Goal: Transaction & Acquisition: Book appointment/travel/reservation

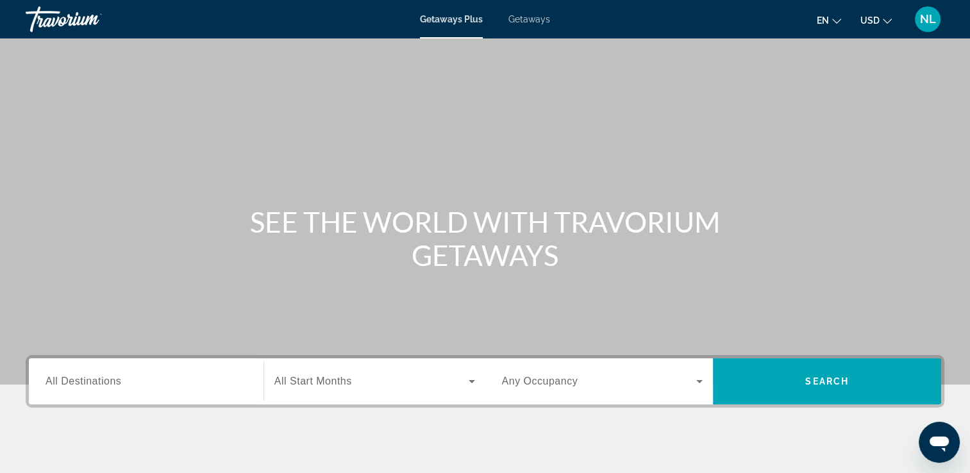
click at [532, 25] on div "Getaways Plus Getaways en English Español Français Italiano Português русский U…" at bounding box center [485, 19] width 970 height 33
click at [530, 19] on span "Getaways" at bounding box center [529, 19] width 42 height 10
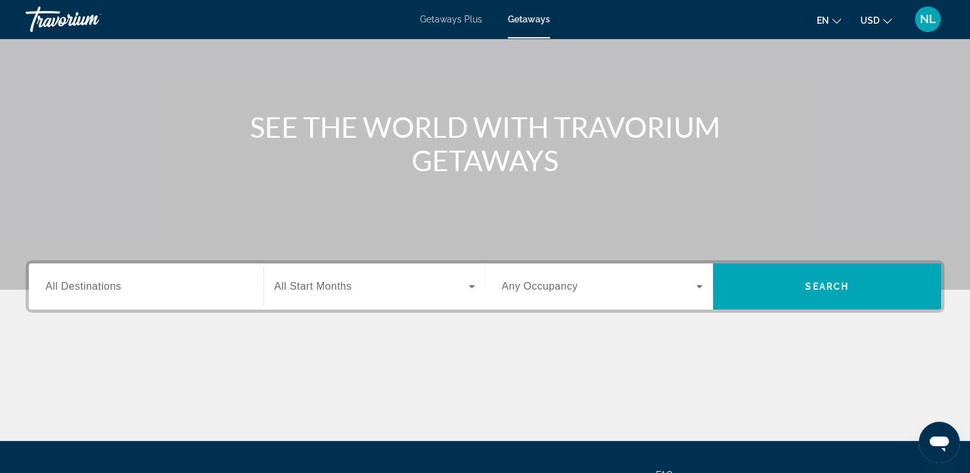
click at [93, 286] on span "All Destinations" at bounding box center [84, 286] width 76 height 11
click at [93, 286] on input "Destination All Destinations" at bounding box center [146, 287] width 201 height 15
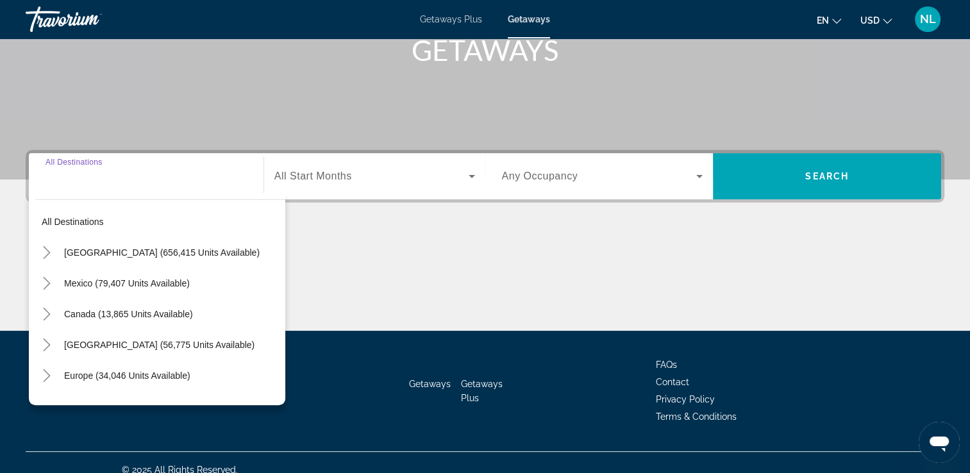
scroll to position [219, 0]
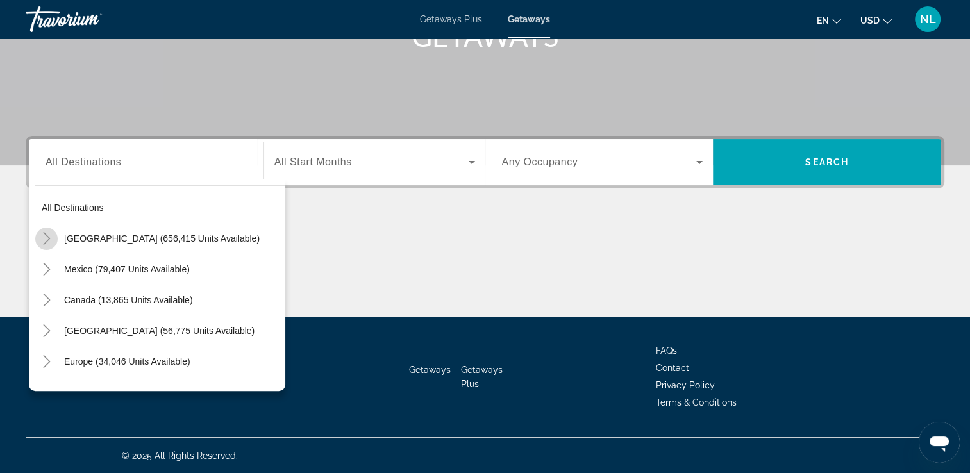
click at [47, 235] on icon "Toggle United States (656,415 units available)" at bounding box center [46, 238] width 13 height 13
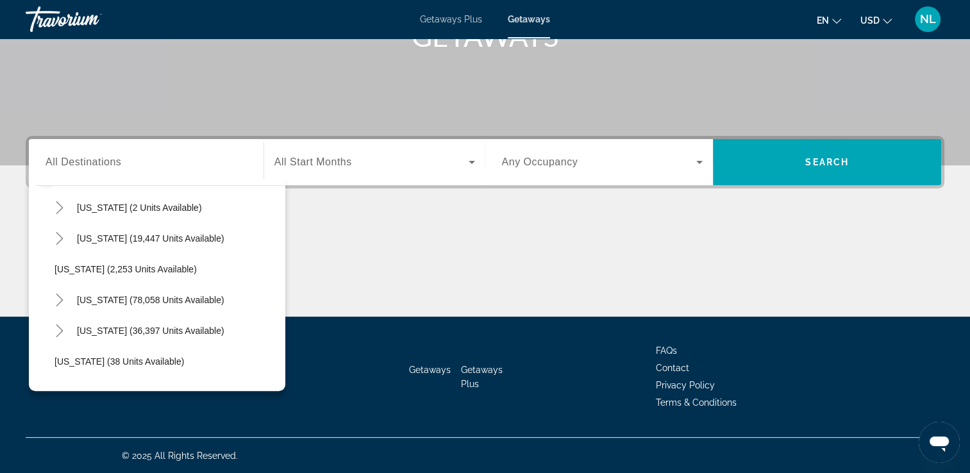
scroll to position [62, 0]
click at [53, 303] on icon "Toggle California (78,058 units available)" at bounding box center [59, 300] width 13 height 13
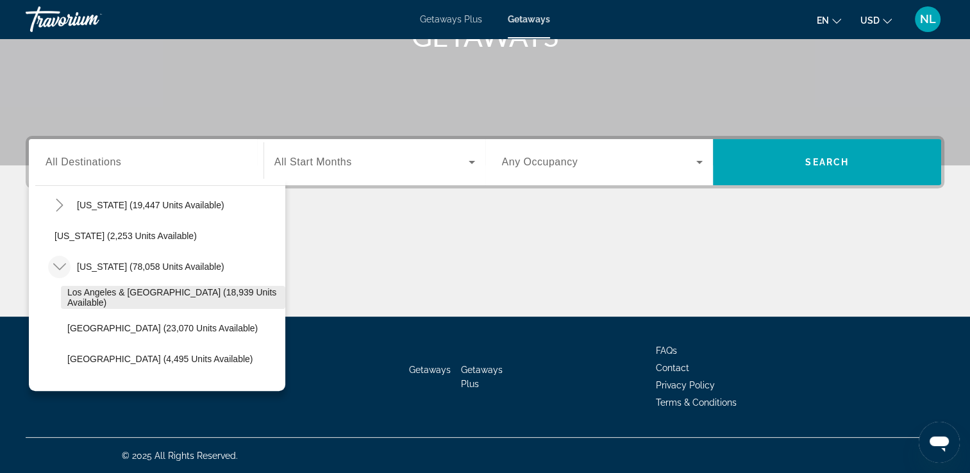
scroll to position [95, 0]
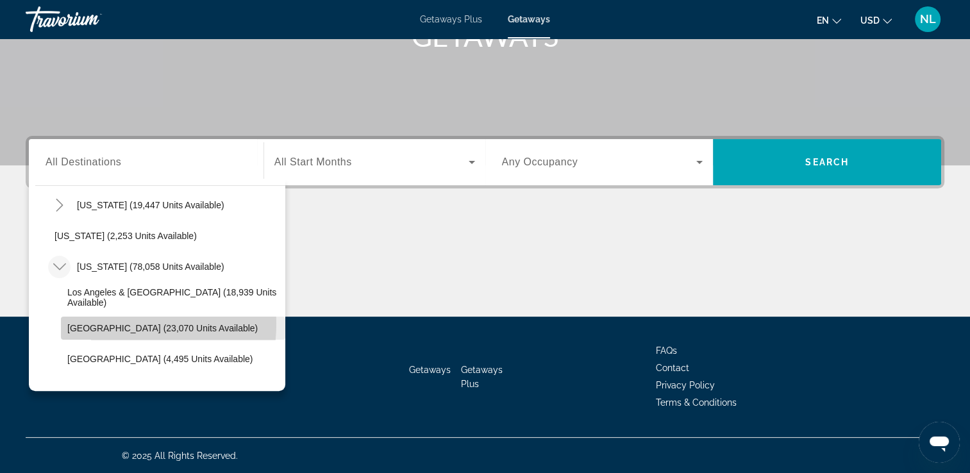
click at [102, 323] on span "[GEOGRAPHIC_DATA] (23,070 units available)" at bounding box center [162, 328] width 190 height 10
type input "**********"
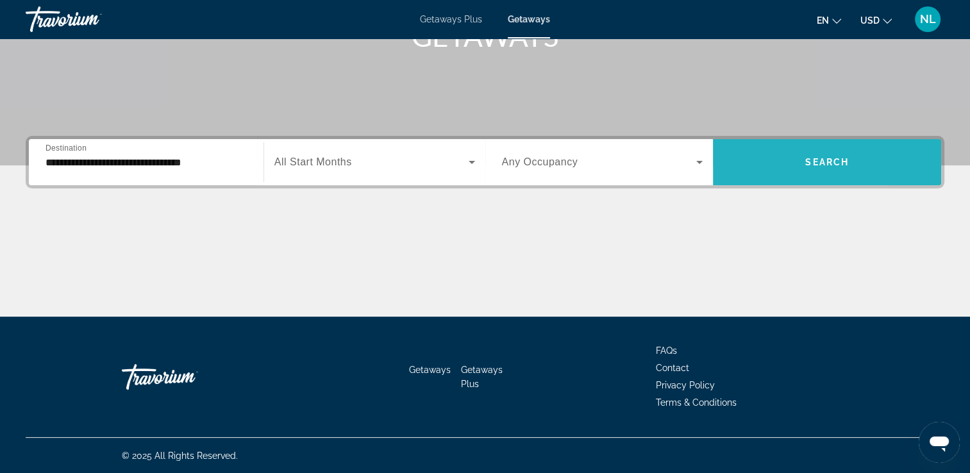
click at [753, 158] on span "Search widget" at bounding box center [827, 162] width 228 height 31
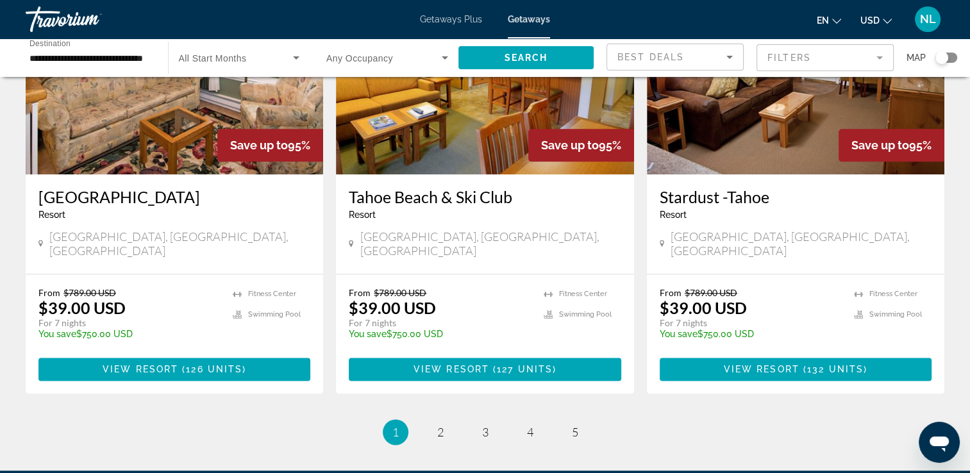
scroll to position [1561, 0]
click at [433, 421] on link "page 2" at bounding box center [440, 432] width 22 height 22
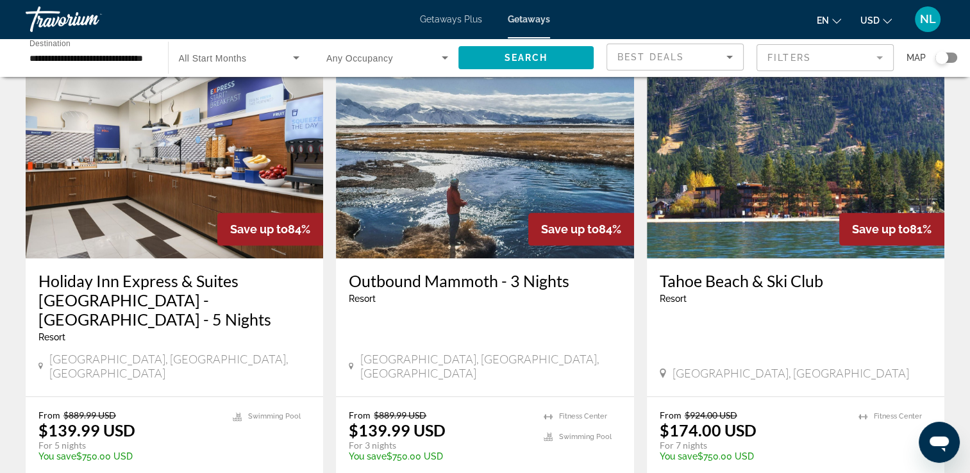
scroll to position [1497, 0]
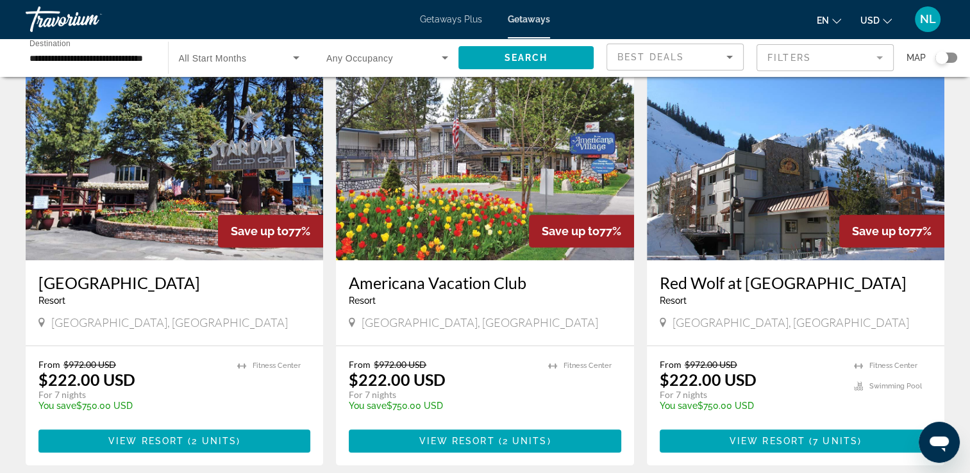
scroll to position [535, 0]
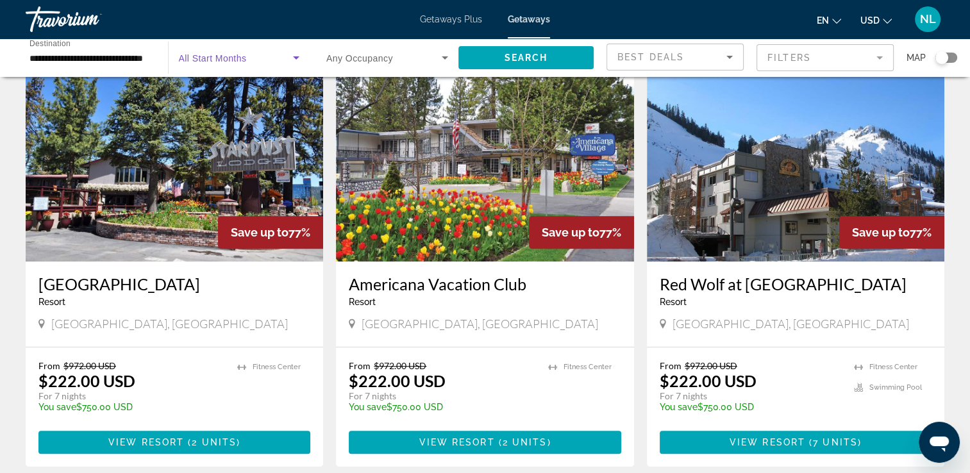
click at [239, 51] on span "Search widget" at bounding box center [236, 57] width 115 height 15
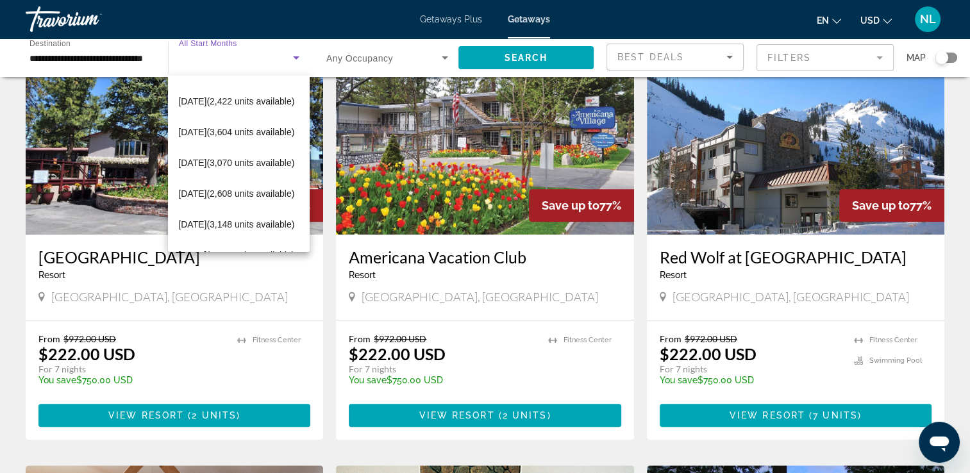
scroll to position [580, 0]
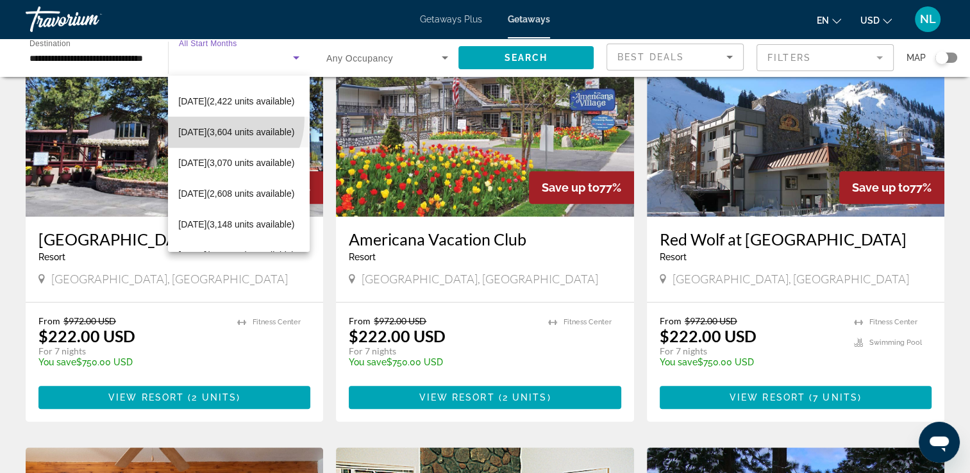
click at [217, 124] on span "[DATE] (3,604 units available)" at bounding box center [236, 131] width 116 height 15
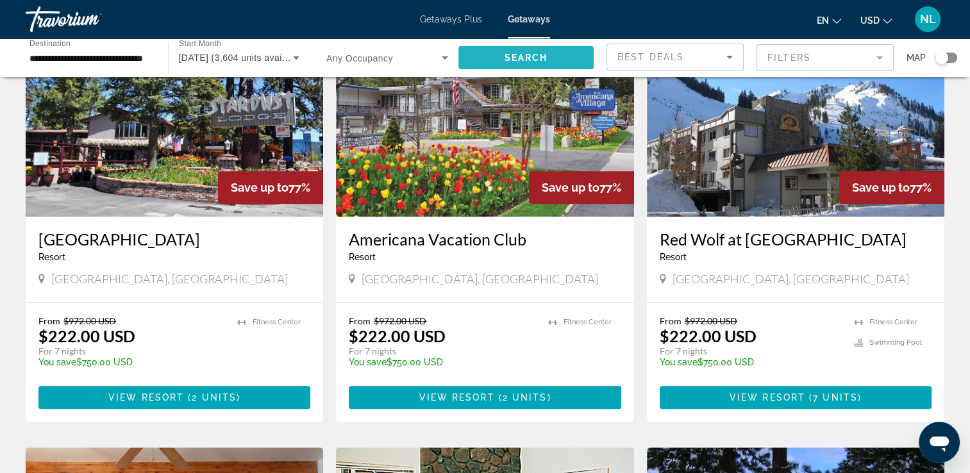
click at [489, 60] on span "Search widget" at bounding box center [526, 57] width 136 height 31
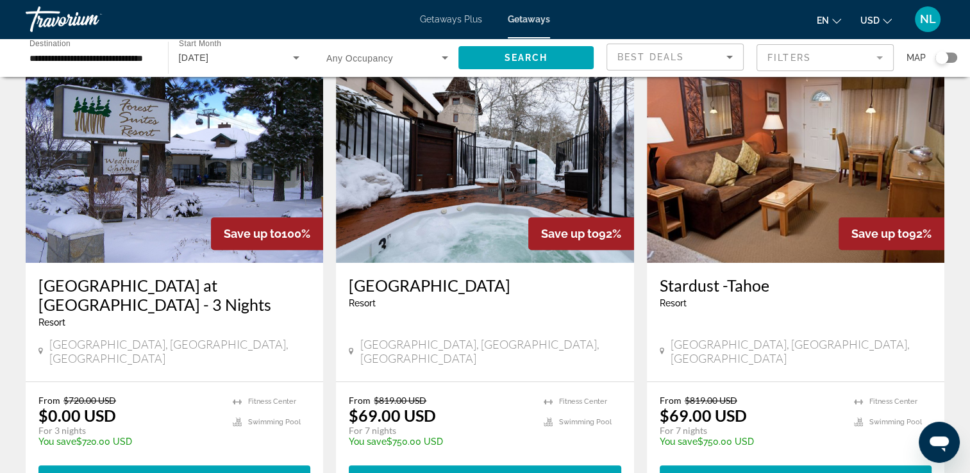
scroll to position [534, 0]
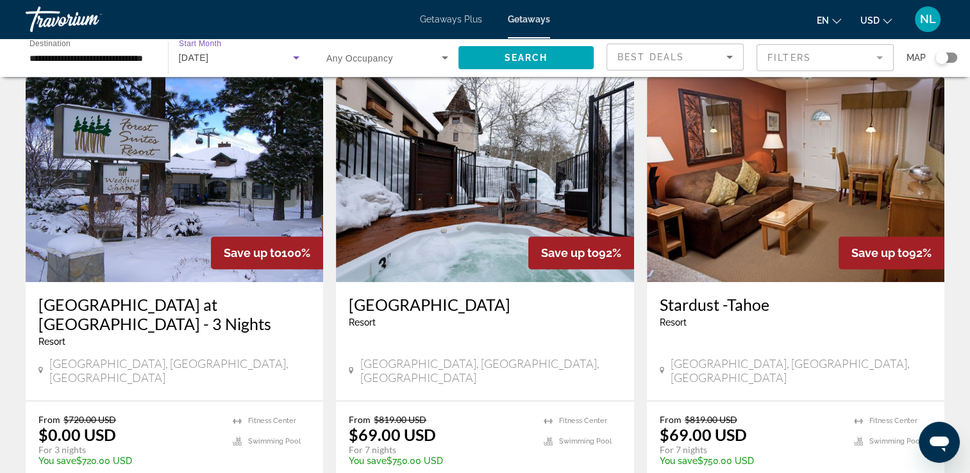
click at [209, 55] on span "[DATE]" at bounding box center [194, 58] width 30 height 10
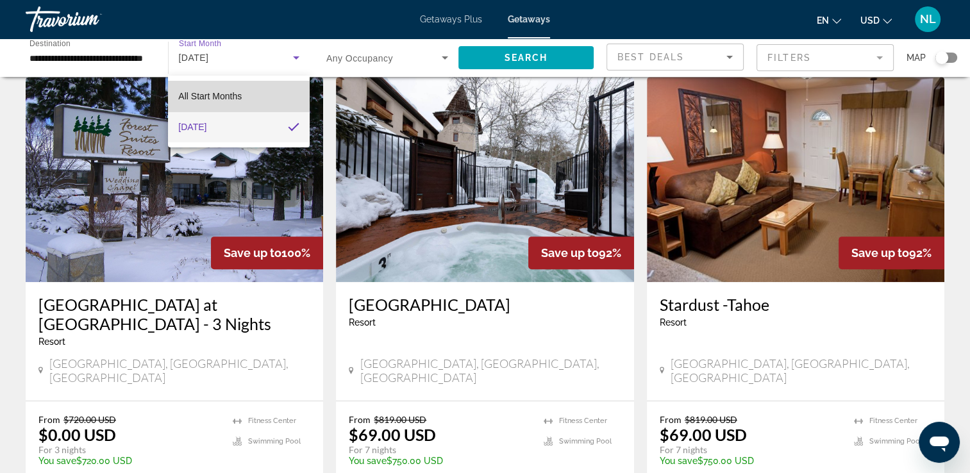
click at [239, 94] on span "All Start Months" at bounding box center [209, 96] width 63 height 10
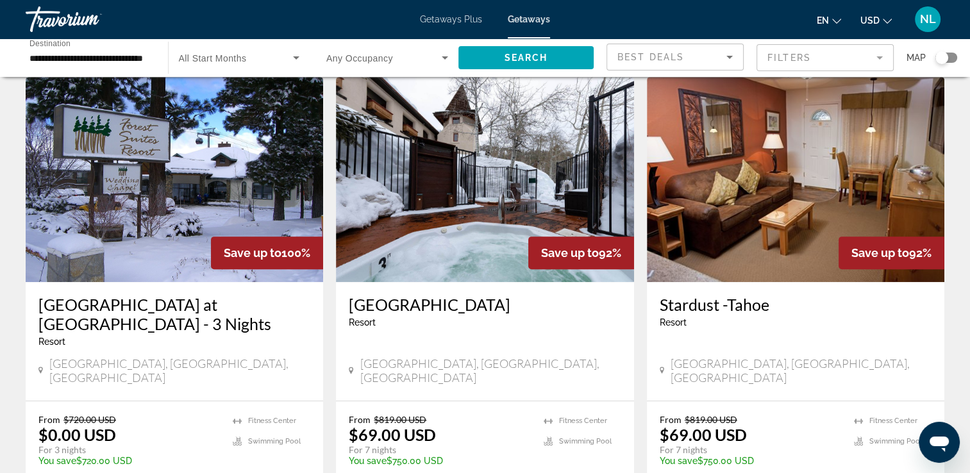
click at [239, 63] on span "All Start Months" at bounding box center [213, 58] width 68 height 10
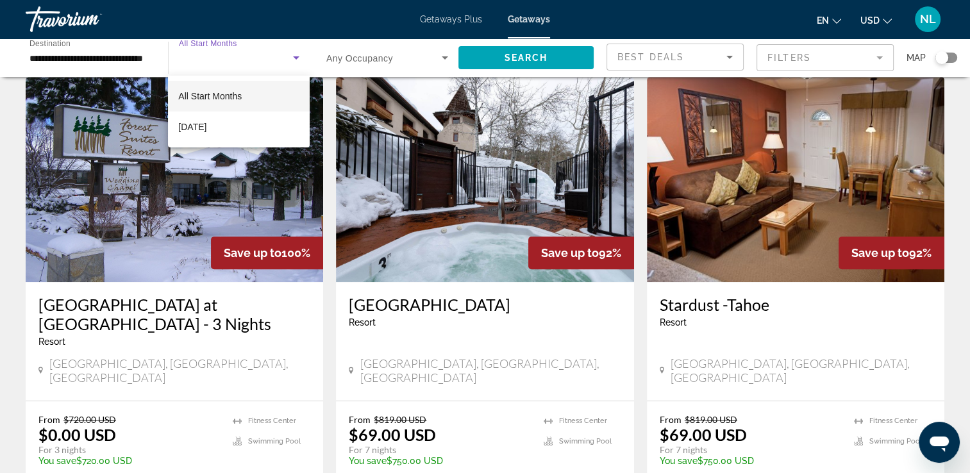
click at [293, 59] on div at bounding box center [485, 236] width 970 height 473
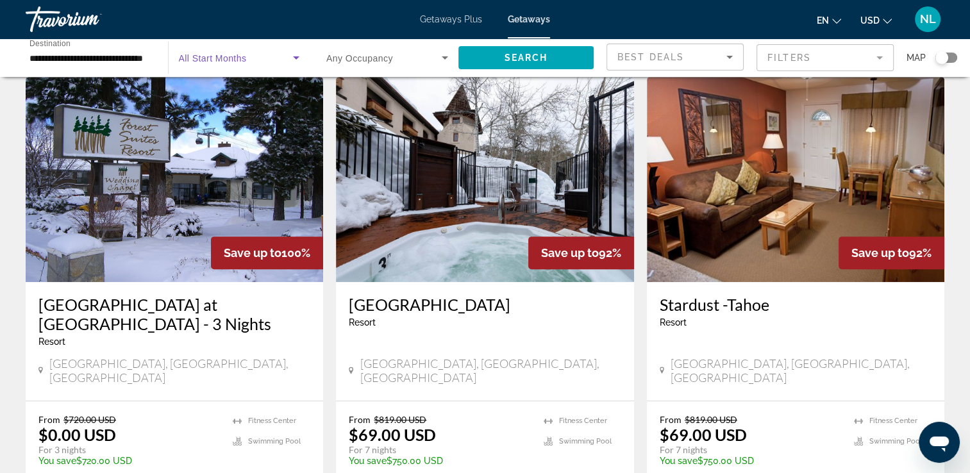
click at [298, 53] on icon "Search widget" at bounding box center [296, 57] width 15 height 15
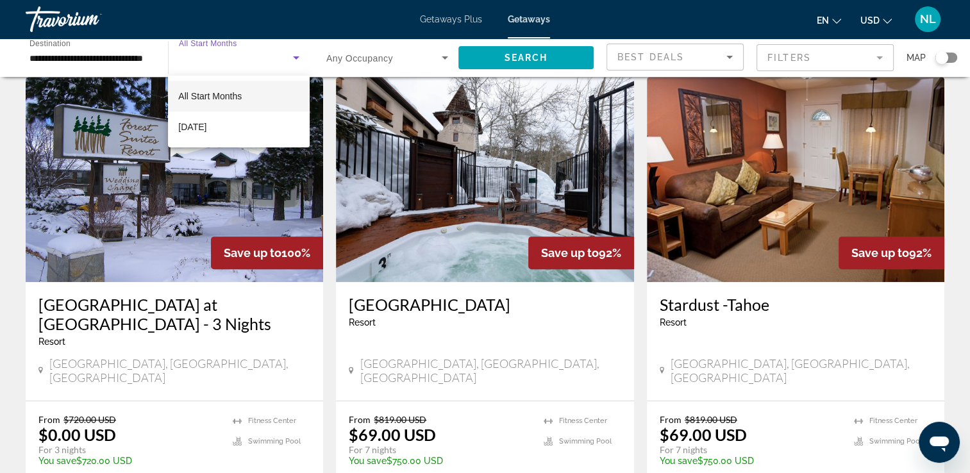
click at [283, 59] on div at bounding box center [485, 236] width 970 height 473
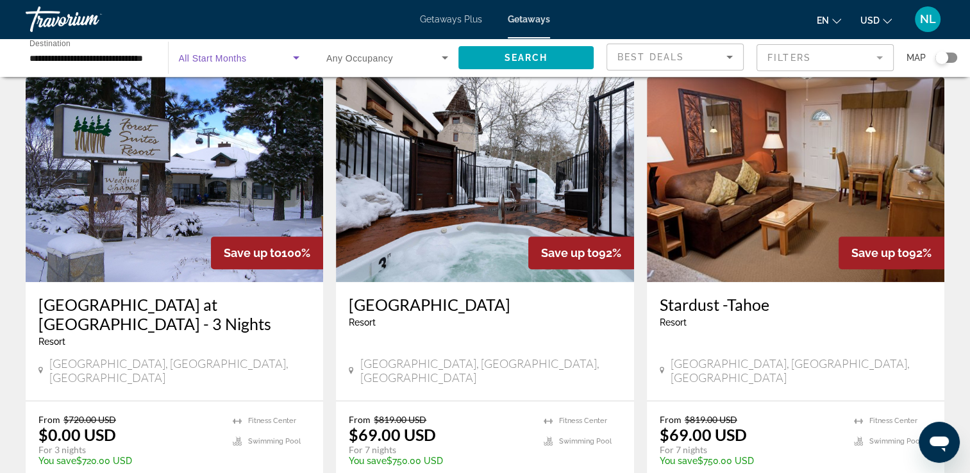
click at [283, 59] on span "Search widget" at bounding box center [236, 57] width 115 height 15
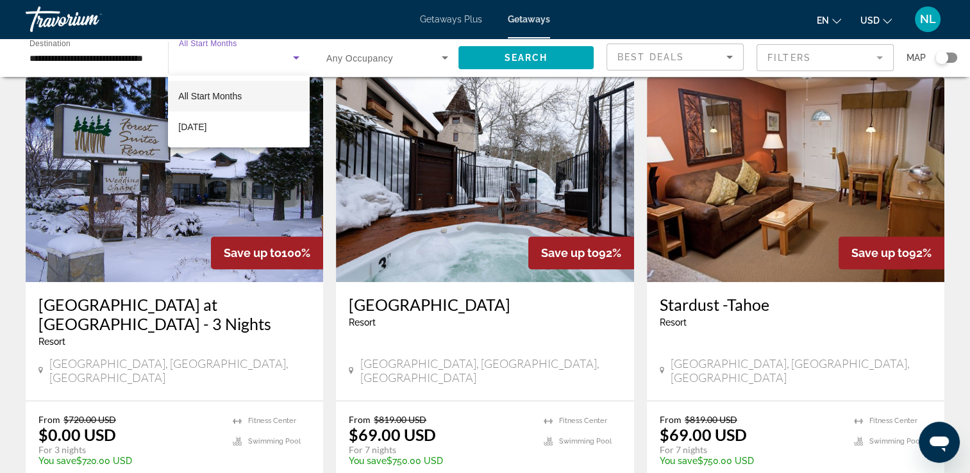
click at [238, 55] on div at bounding box center [485, 236] width 970 height 473
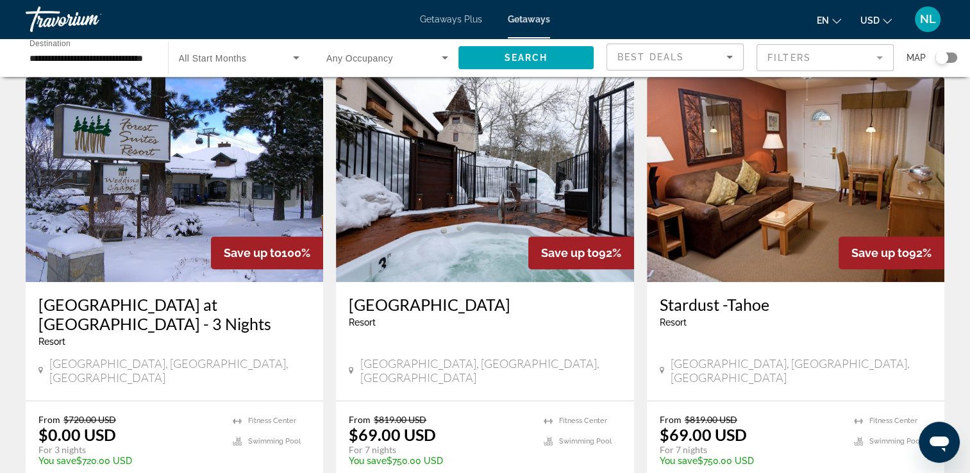
click at [352, 54] on span "Any Occupancy" at bounding box center [359, 58] width 67 height 10
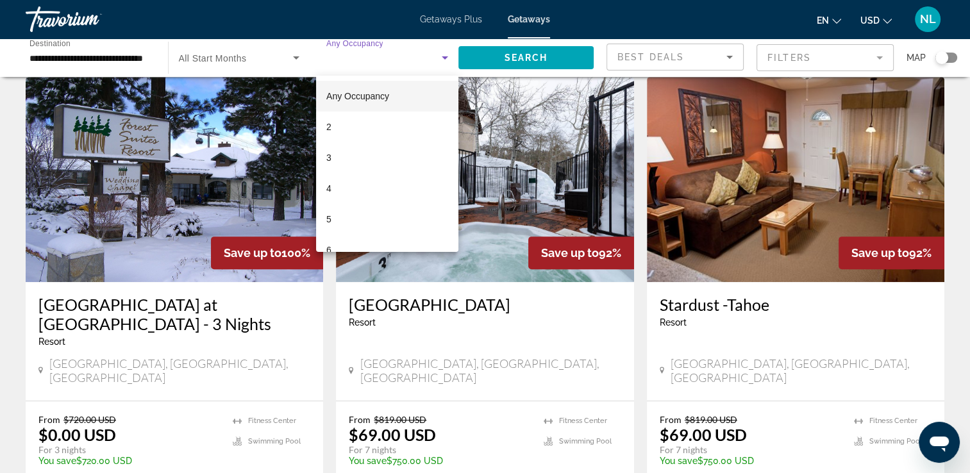
click at [295, 56] on div at bounding box center [485, 236] width 970 height 473
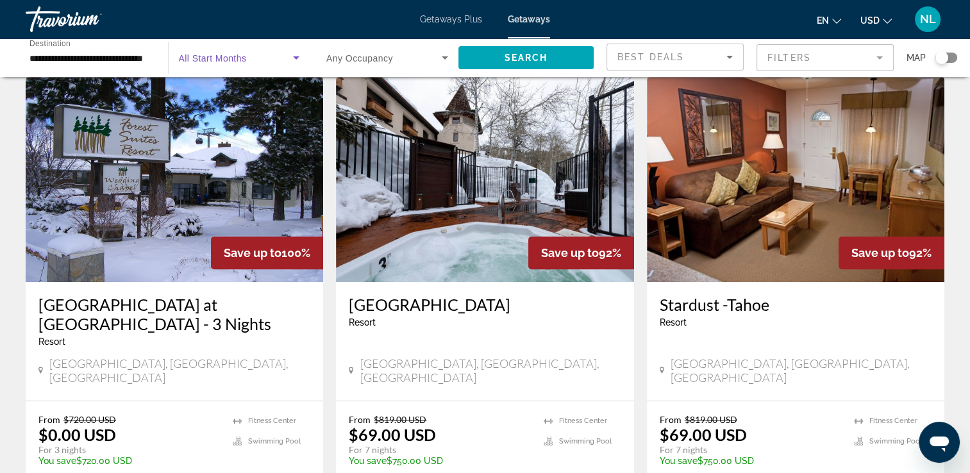
click at [295, 56] on icon "Search widget" at bounding box center [296, 57] width 15 height 15
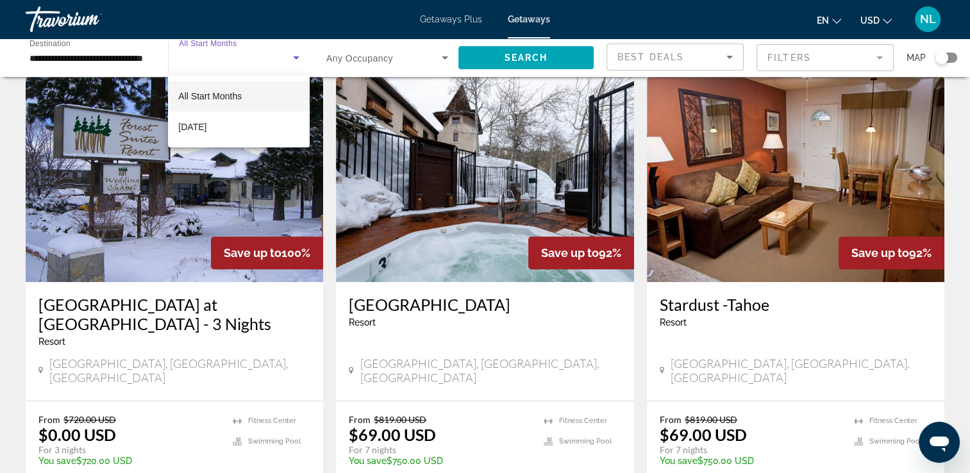
click at [299, 55] on div at bounding box center [485, 236] width 970 height 473
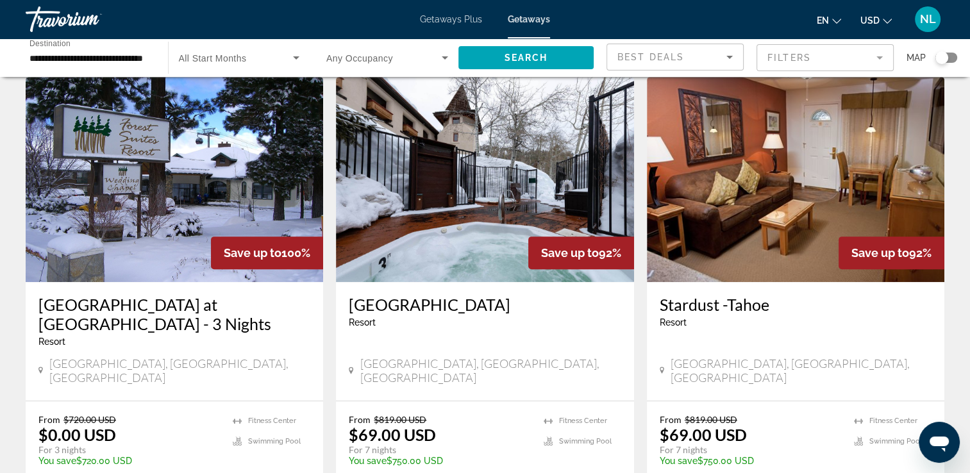
click at [299, 55] on icon "Search widget" at bounding box center [296, 57] width 15 height 15
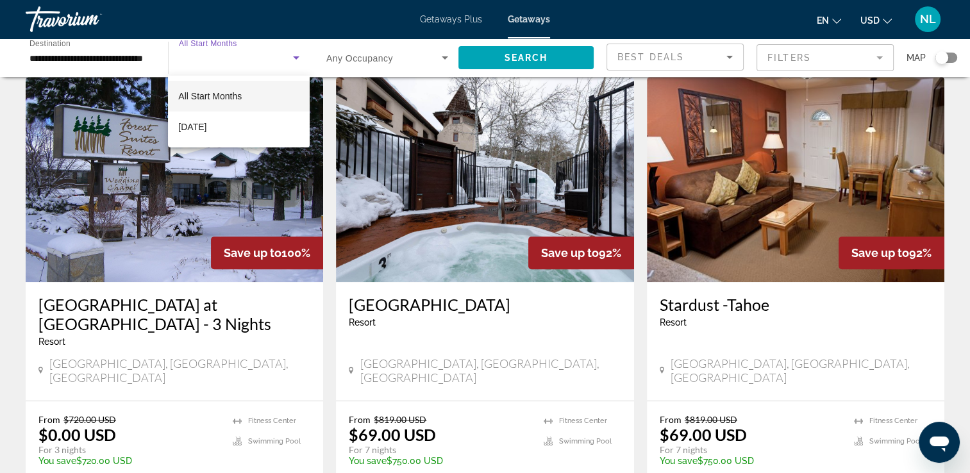
click at [293, 58] on div at bounding box center [485, 236] width 970 height 473
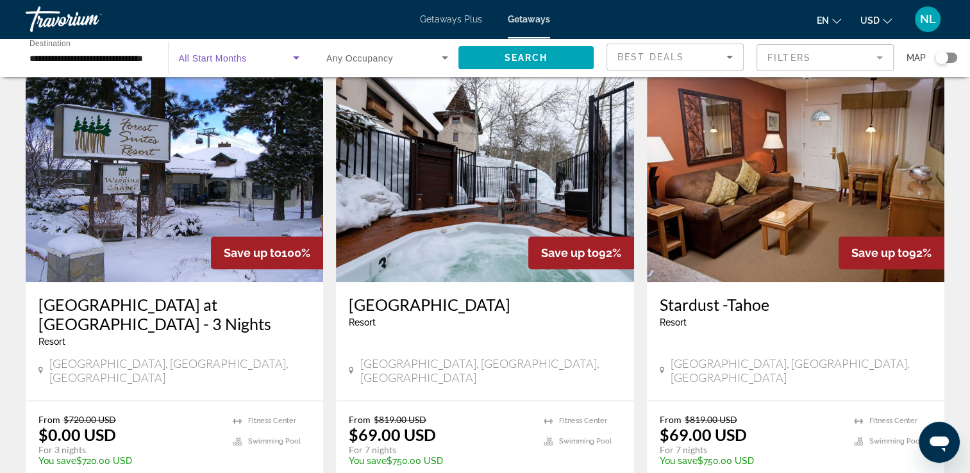
click at [301, 60] on icon "Search widget" at bounding box center [296, 57] width 15 height 15
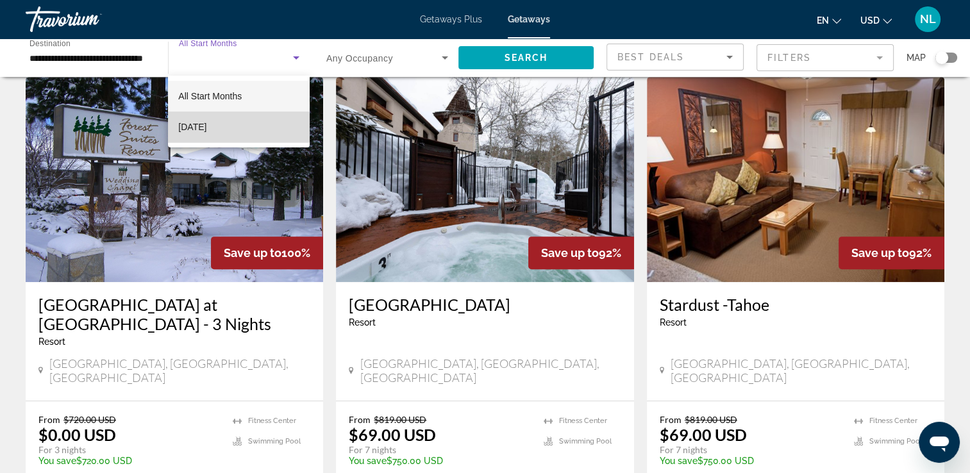
click at [206, 122] on span "[DATE]" at bounding box center [192, 126] width 28 height 15
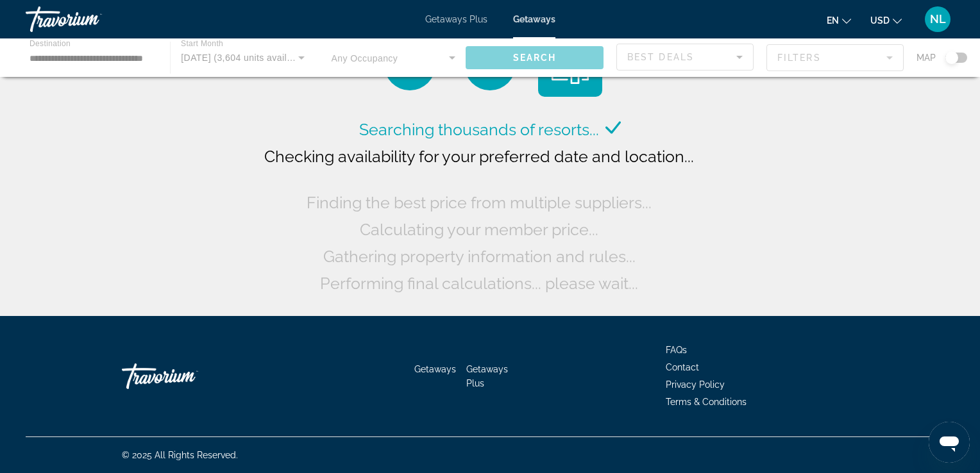
click at [300, 55] on div "Main content" at bounding box center [490, 57] width 980 height 38
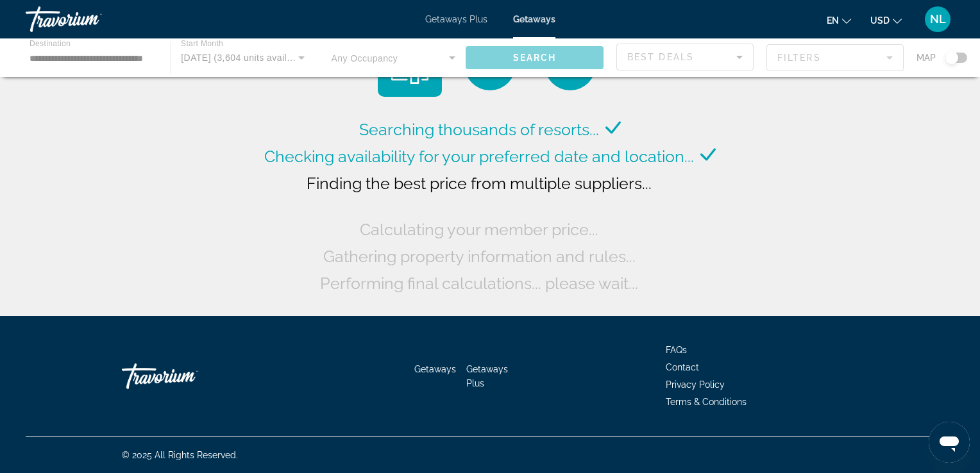
click at [300, 55] on div "Main content" at bounding box center [490, 57] width 980 height 38
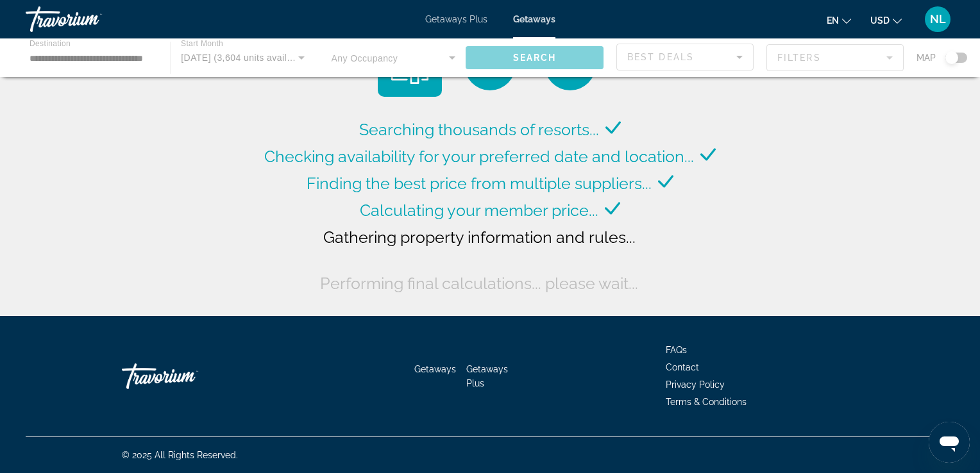
click at [300, 55] on div "Main content" at bounding box center [490, 57] width 980 height 38
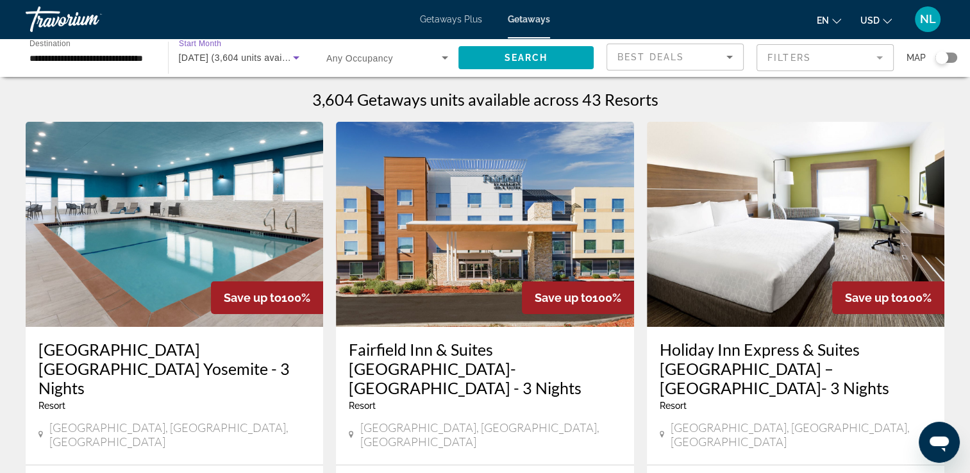
click at [296, 60] on icon "Search widget" at bounding box center [296, 57] width 15 height 15
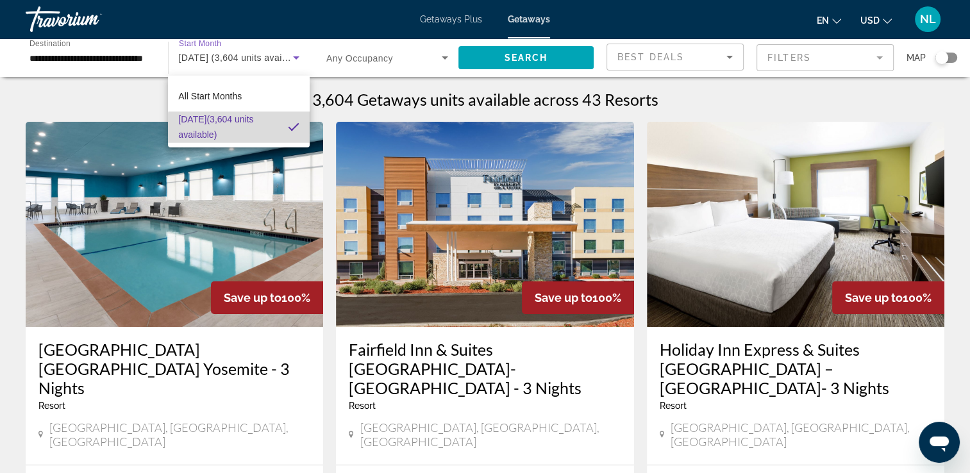
click at [287, 135] on mat-option "[DATE] (3,604 units available)" at bounding box center [239, 127] width 142 height 31
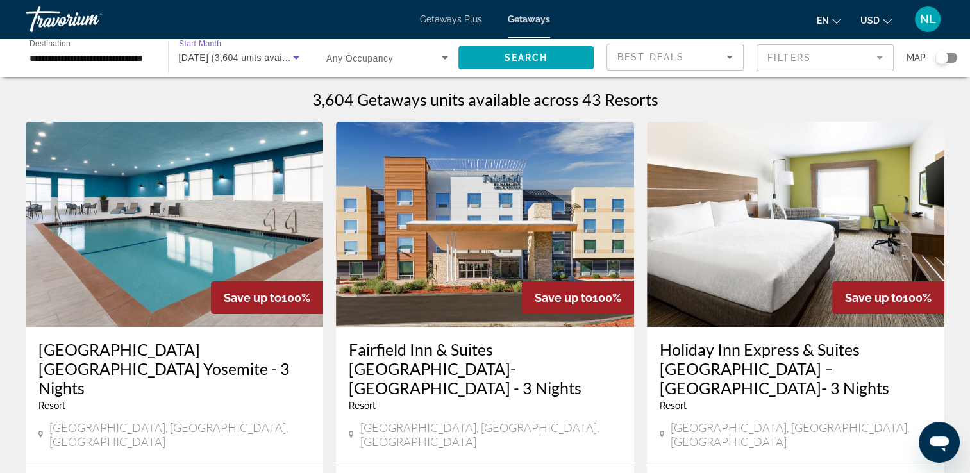
click at [299, 54] on icon "Search widget" at bounding box center [296, 57] width 15 height 15
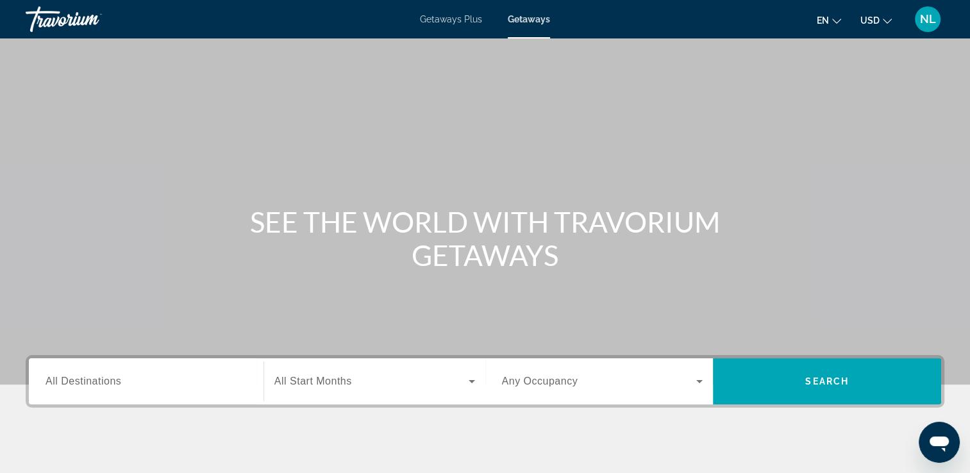
click at [347, 383] on span "All Start Months" at bounding box center [313, 381] width 78 height 11
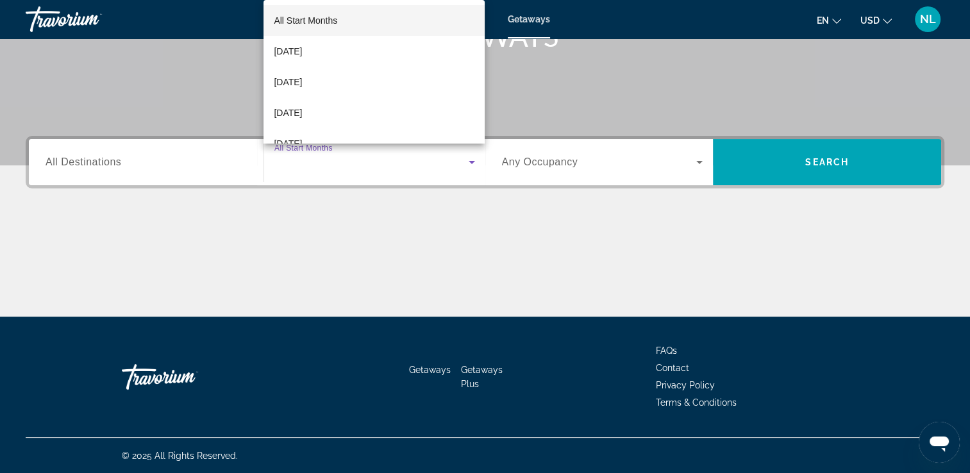
click at [136, 162] on div at bounding box center [485, 236] width 970 height 473
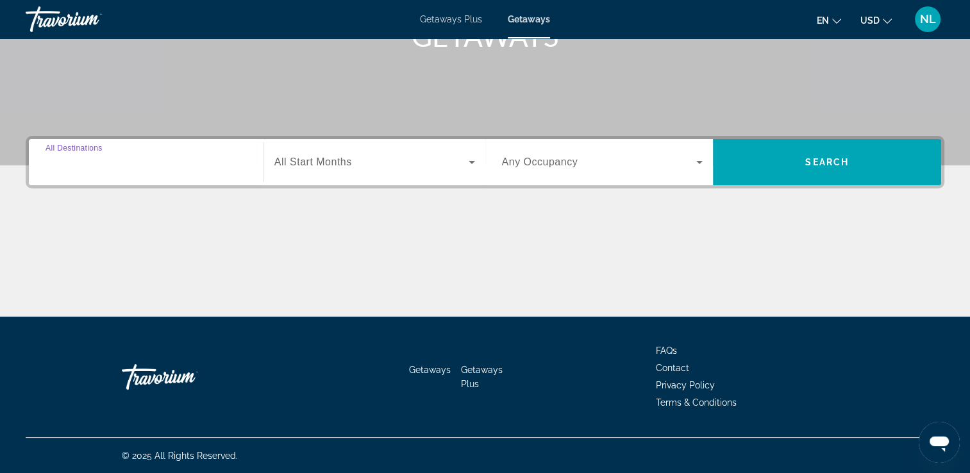
click at [136, 162] on input "Destination All Destinations" at bounding box center [146, 162] width 201 height 15
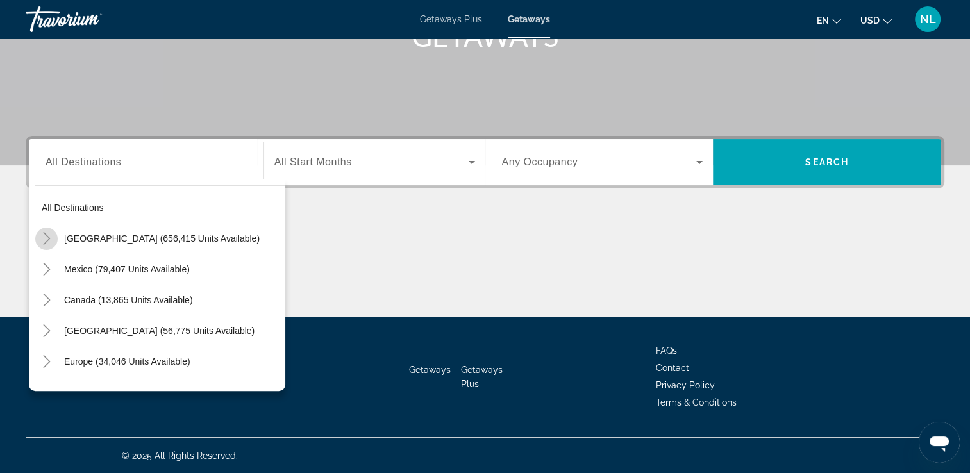
click at [46, 237] on icon "Toggle United States (656,415 units available)" at bounding box center [46, 238] width 13 height 13
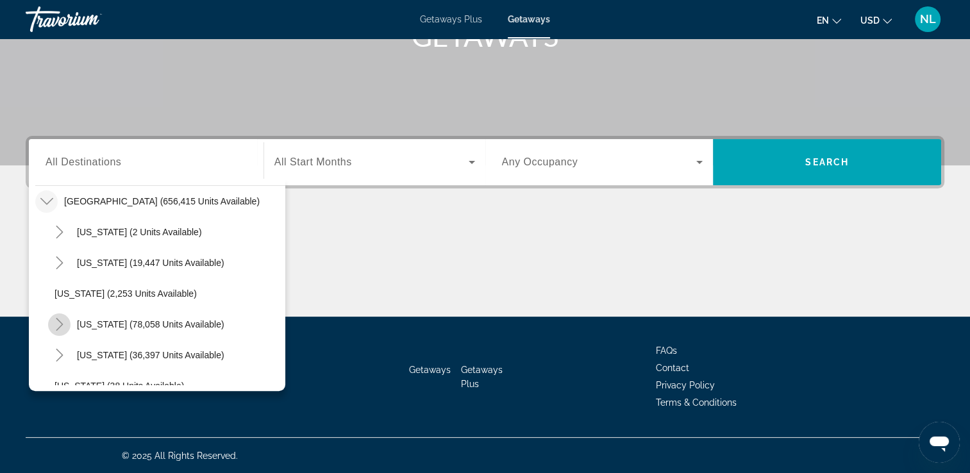
click at [62, 314] on mat-icon "Toggle California (78,058 units available)" at bounding box center [59, 325] width 22 height 22
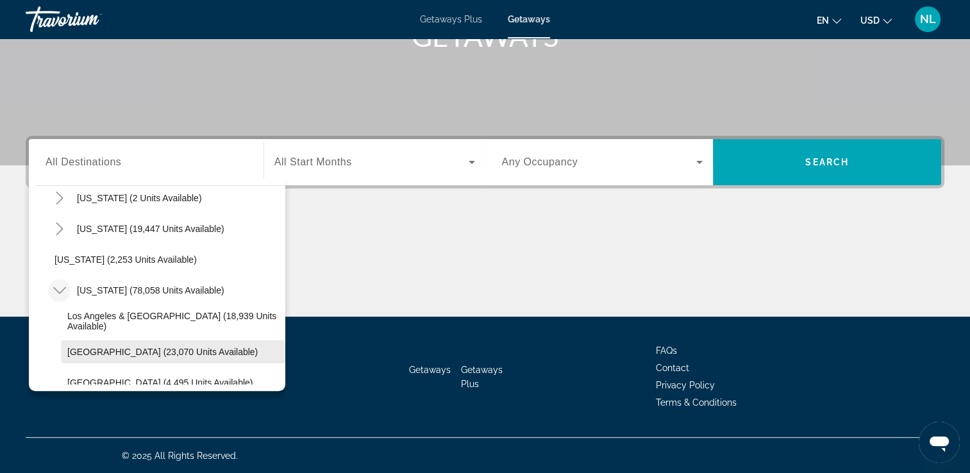
scroll to position [72, 0]
click at [112, 340] on span "Search widget" at bounding box center [173, 351] width 224 height 31
type input "**********"
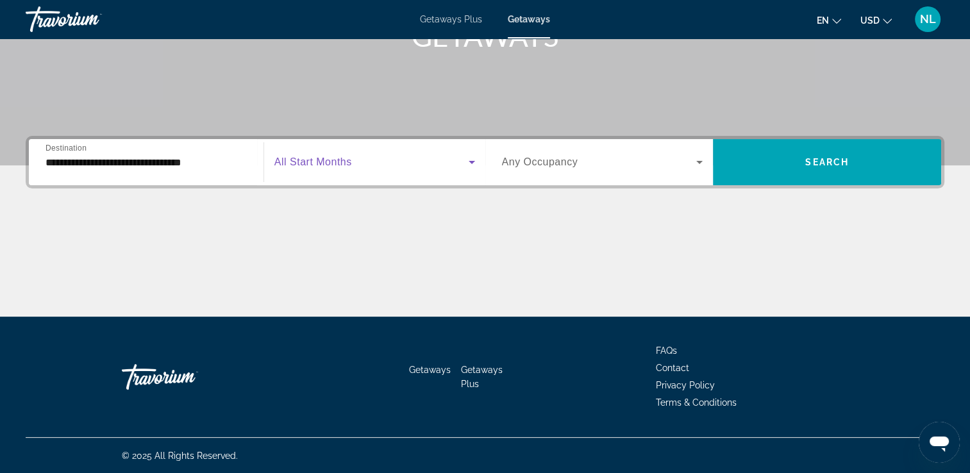
click at [476, 158] on icon "Search widget" at bounding box center [471, 162] width 15 height 15
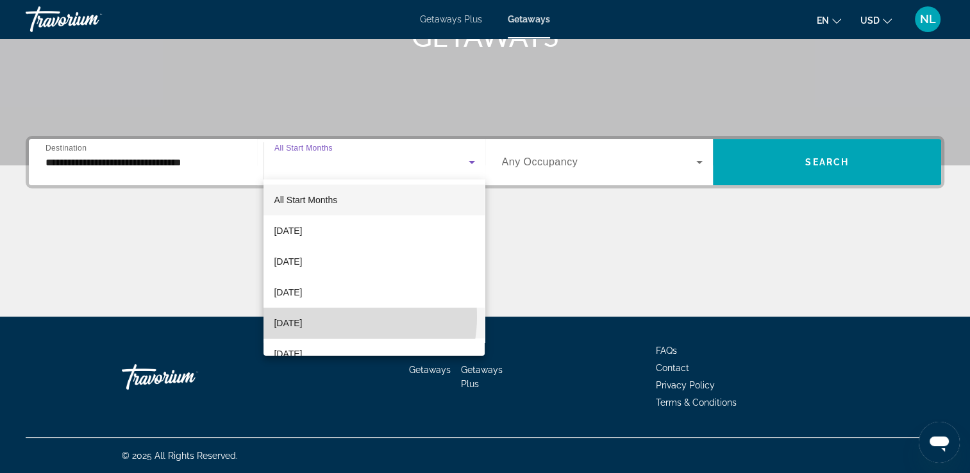
click at [334, 317] on mat-option "[DATE]" at bounding box center [374, 323] width 221 height 31
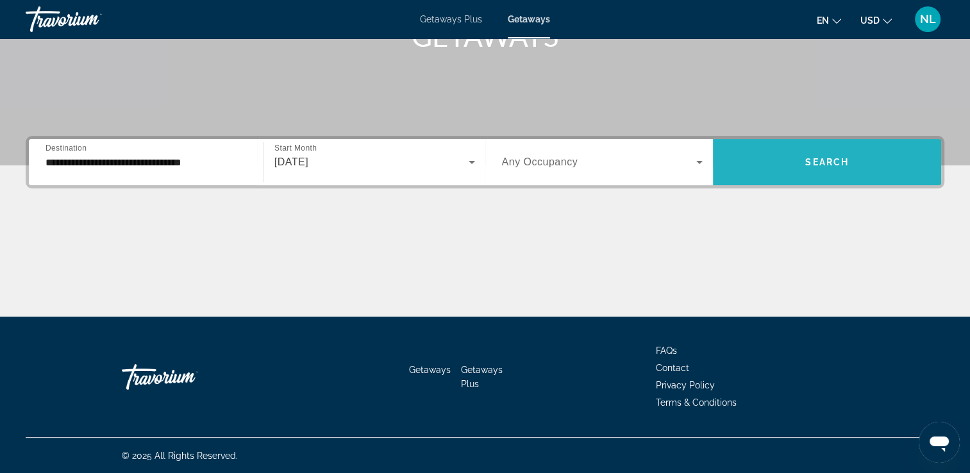
click at [850, 165] on span "Search widget" at bounding box center [827, 162] width 228 height 31
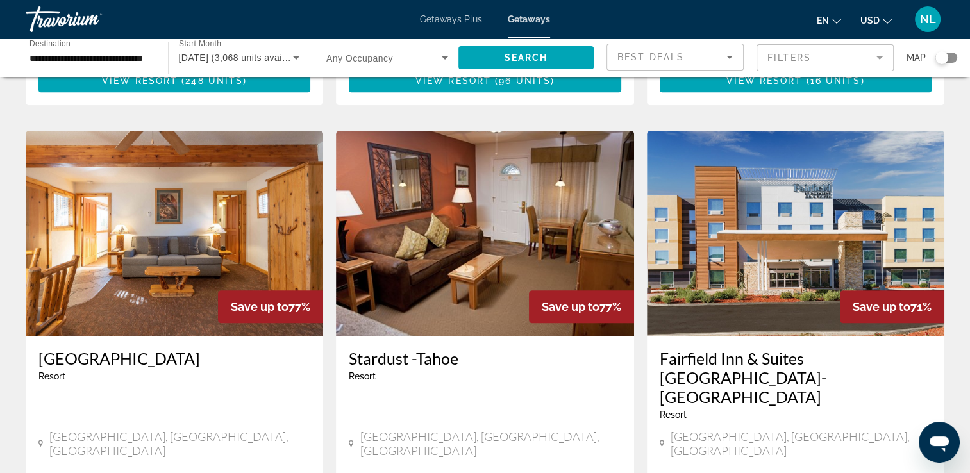
scroll to position [1618, 0]
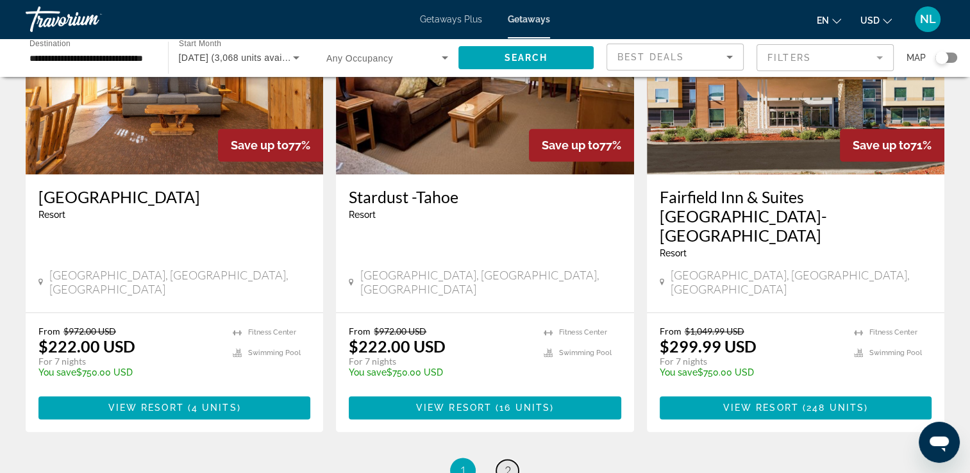
click at [510, 464] on span "2" at bounding box center [508, 471] width 6 height 14
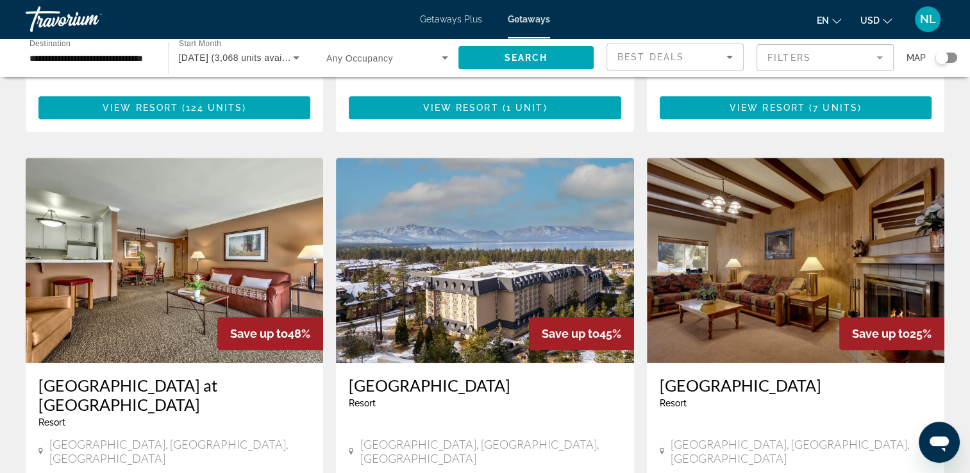
scroll to position [1372, 0]
click at [291, 57] on icon "Search widget" at bounding box center [296, 57] width 15 height 15
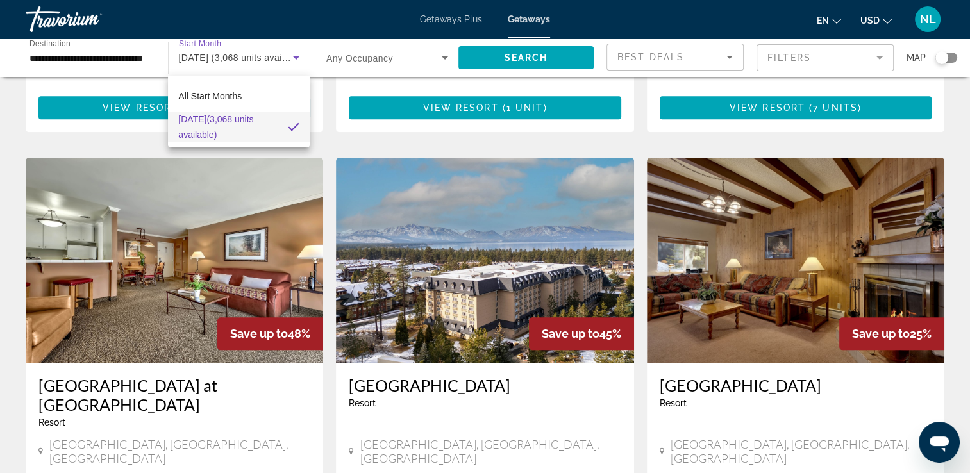
click at [135, 58] on div at bounding box center [485, 236] width 970 height 473
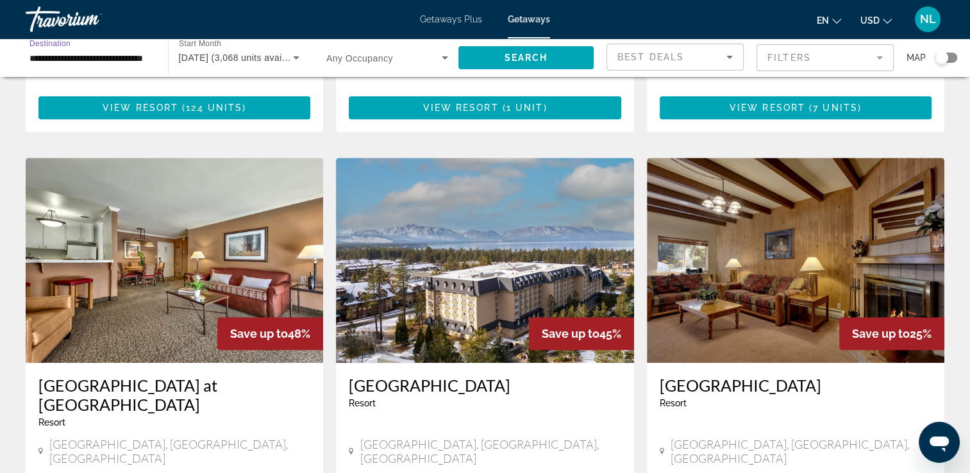
click at [135, 58] on input "**********" at bounding box center [90, 58] width 122 height 15
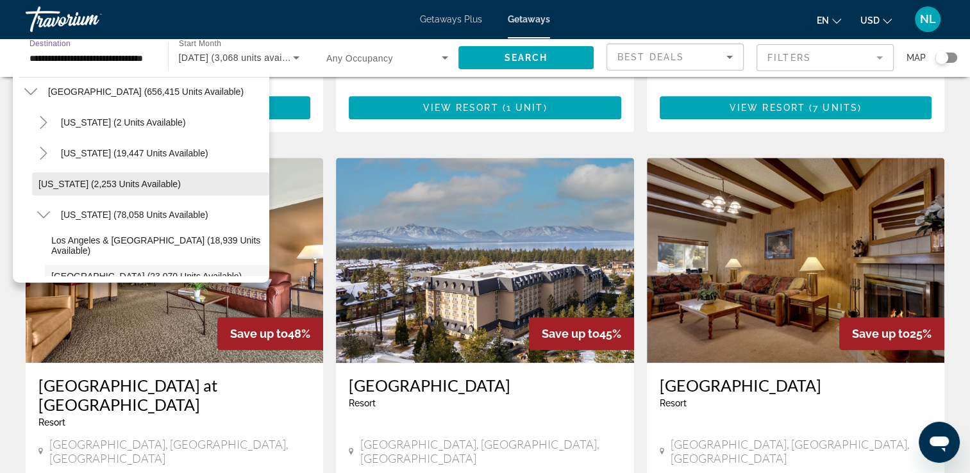
scroll to position [38, 0]
click at [41, 214] on icon "Toggle California (78,058 units available)" at bounding box center [43, 214] width 13 height 13
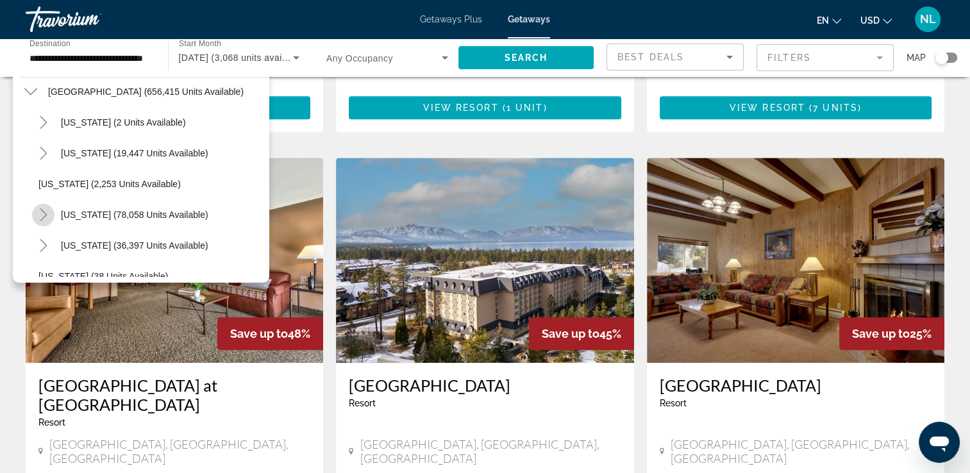
click at [41, 214] on icon "Toggle California (78,058 units available)" at bounding box center [43, 214] width 13 height 13
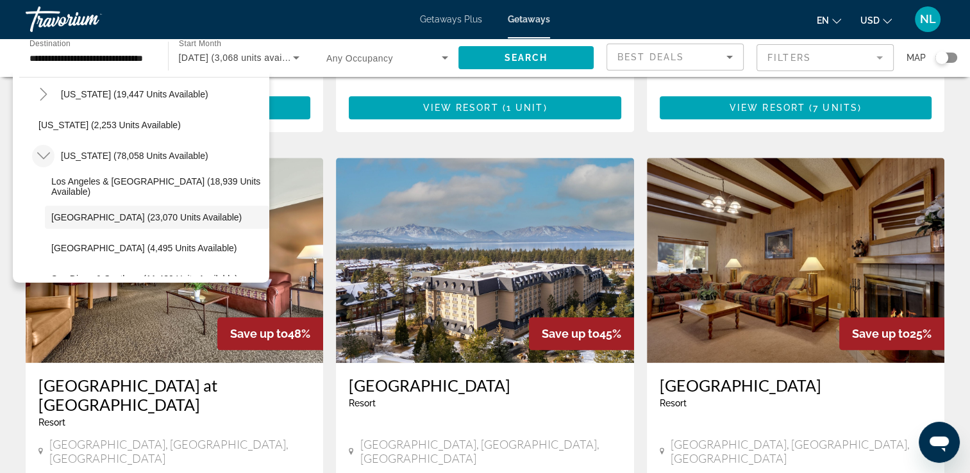
scroll to position [99, 0]
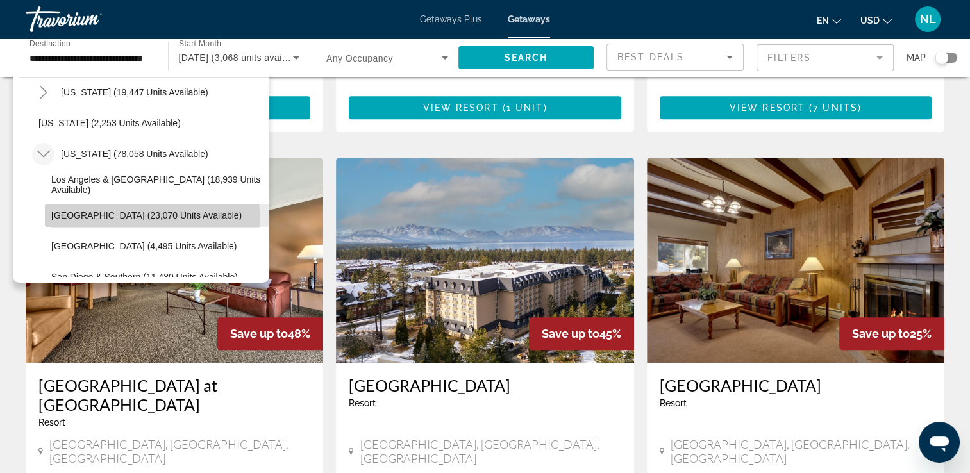
click at [74, 216] on span "[GEOGRAPHIC_DATA] (23,070 units available)" at bounding box center [146, 215] width 190 height 10
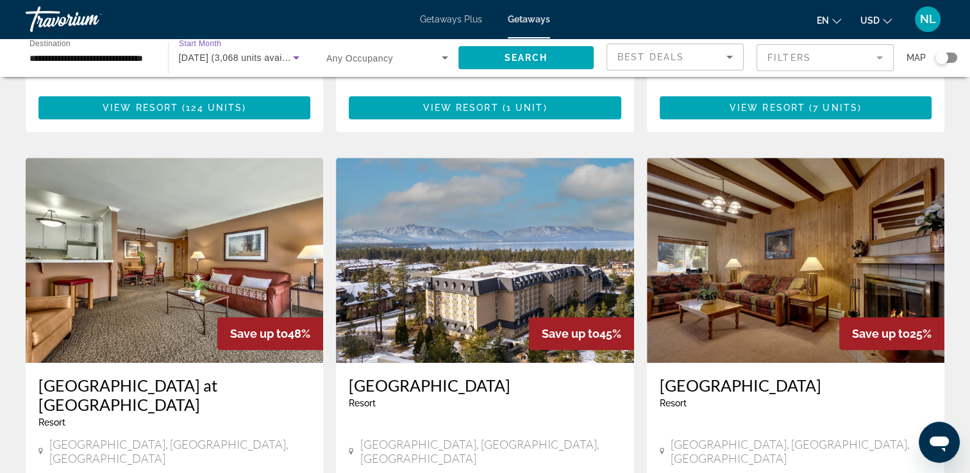
click at [303, 56] on icon "Search widget" at bounding box center [296, 57] width 15 height 15
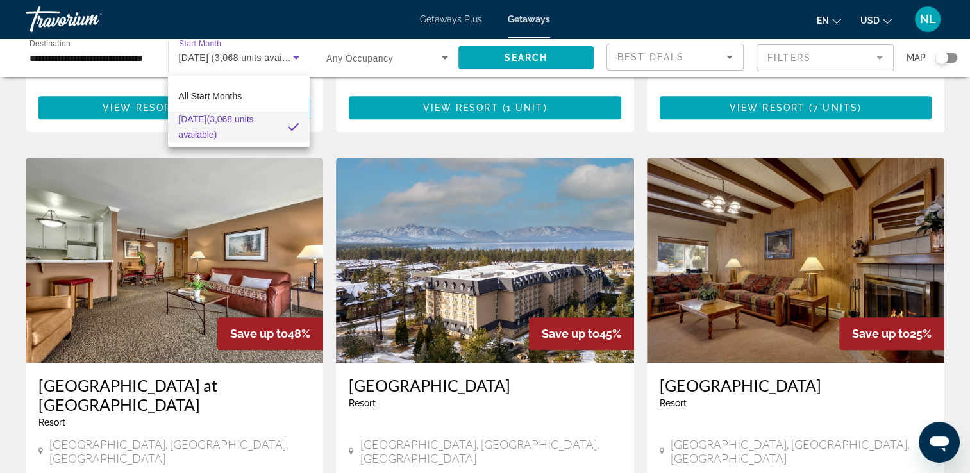
click at [303, 56] on div at bounding box center [485, 236] width 970 height 473
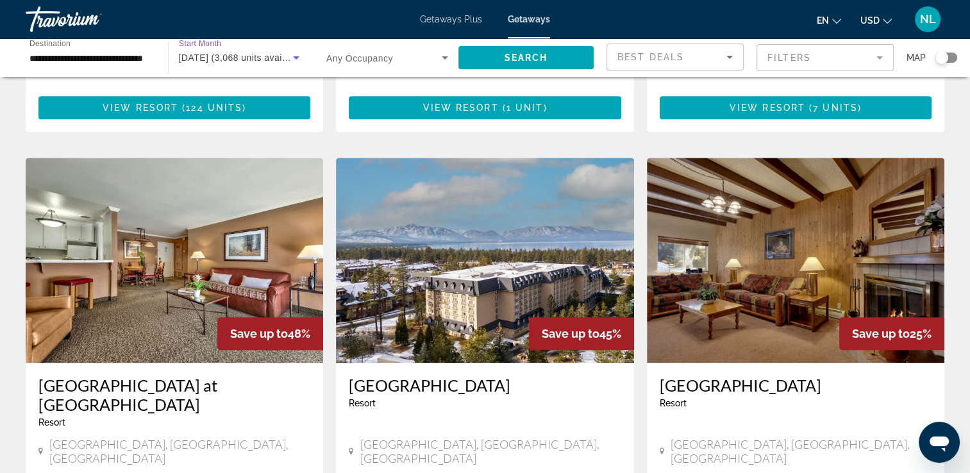
click at [303, 56] on icon "Search widget" at bounding box center [296, 57] width 15 height 15
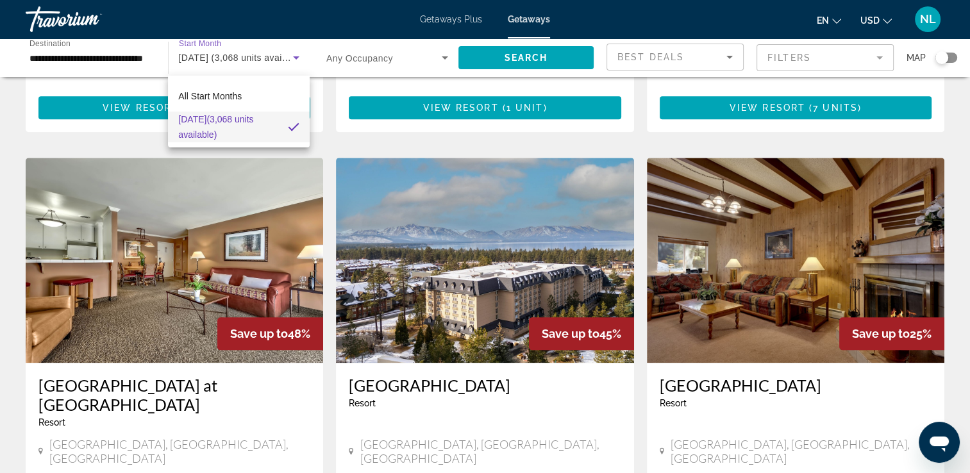
click at [303, 56] on div at bounding box center [485, 236] width 970 height 473
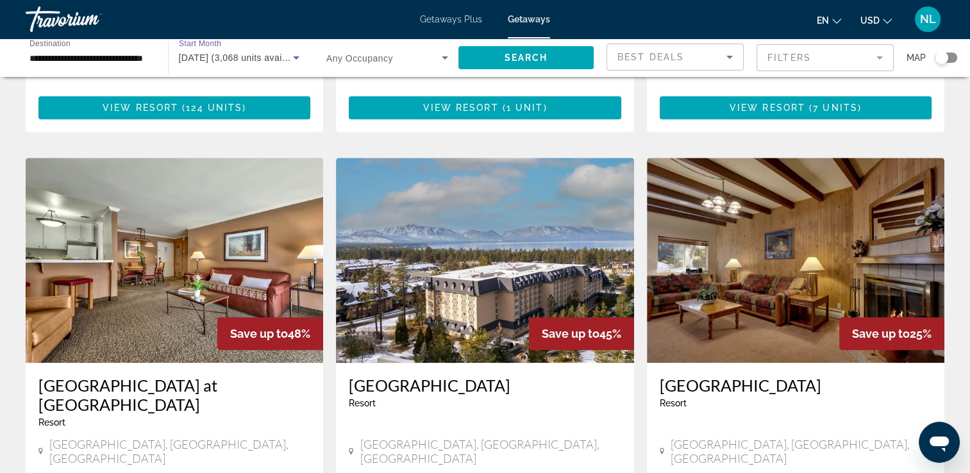
click at [303, 55] on icon "Search widget" at bounding box center [296, 57] width 15 height 15
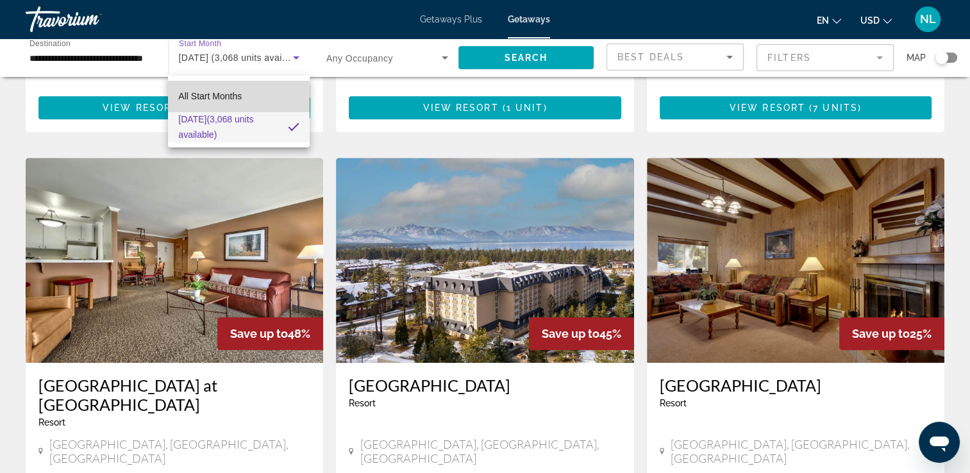
click at [205, 99] on span "All Start Months" at bounding box center [209, 96] width 63 height 10
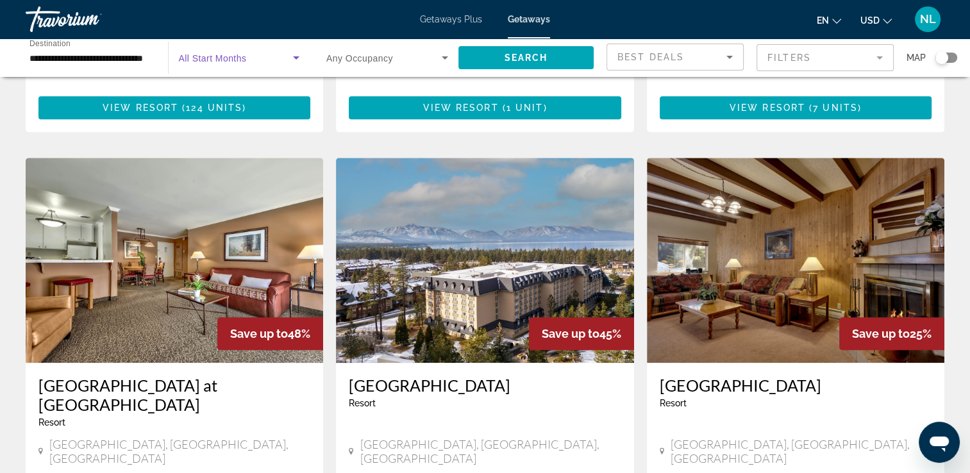
click at [300, 55] on icon "Search widget" at bounding box center [296, 57] width 15 height 15
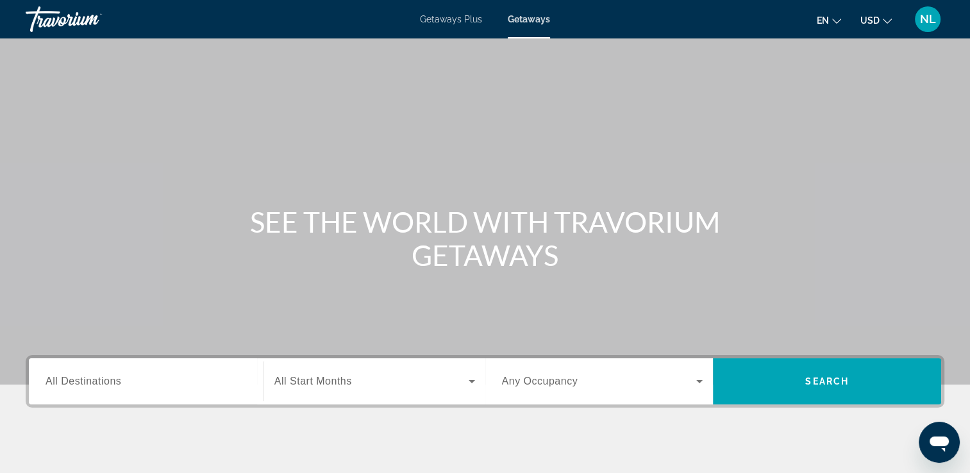
click at [105, 372] on div "Search widget" at bounding box center [146, 382] width 201 height 37
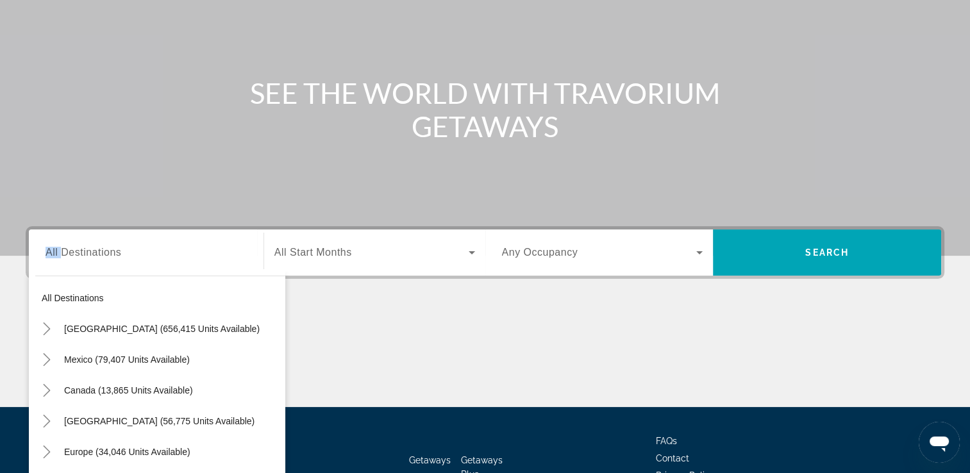
click at [105, 276] on div "Destination All Destinations All destinations United States (656,415 units avai…" at bounding box center [146, 253] width 222 height 46
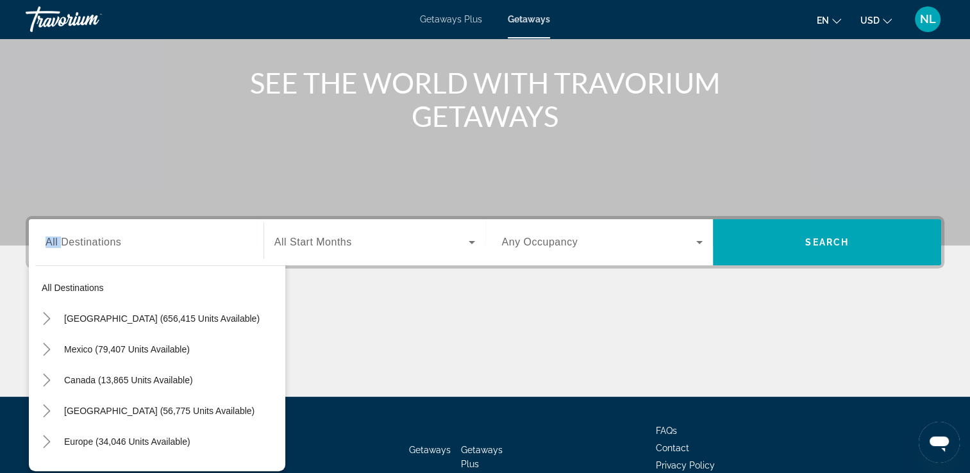
scroll to position [219, 0]
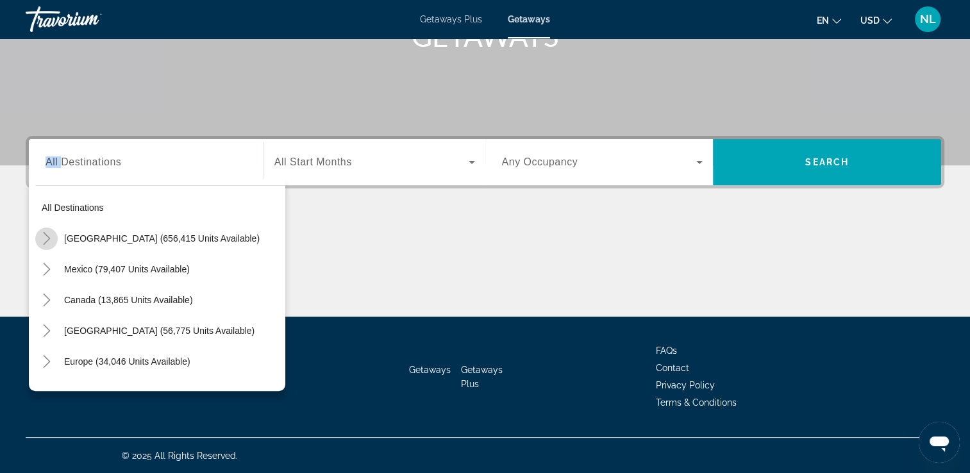
drag, startPoint x: 105, startPoint y: 372, endPoint x: 45, endPoint y: 235, distance: 149.9
click at [45, 235] on icon "Toggle United States (656,415 units available)" at bounding box center [46, 238] width 13 height 13
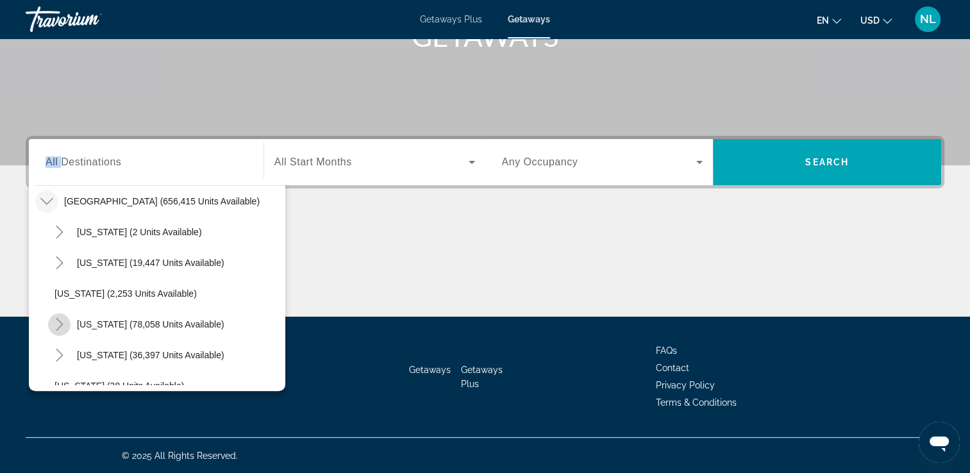
click at [66, 326] on mat-icon "Toggle California (78,058 units available)" at bounding box center [59, 325] width 22 height 22
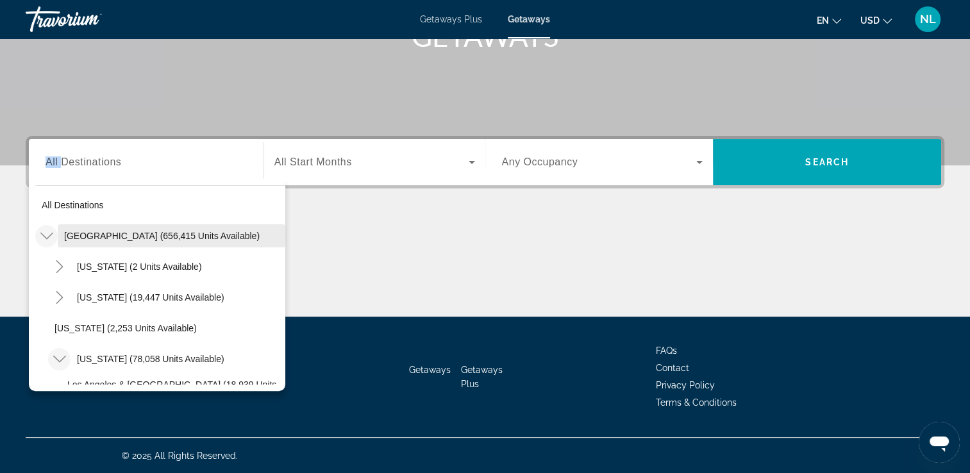
scroll to position [0, 0]
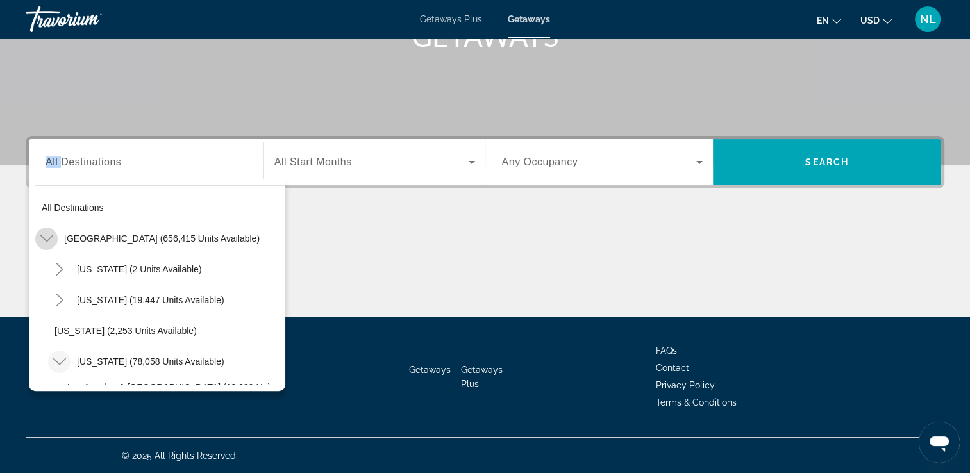
click at [47, 233] on icon "Toggle United States (656,415 units available)" at bounding box center [46, 238] width 13 height 13
click at [35, 231] on mat-icon "Toggle United States (656,415 units available)" at bounding box center [46, 239] width 22 height 22
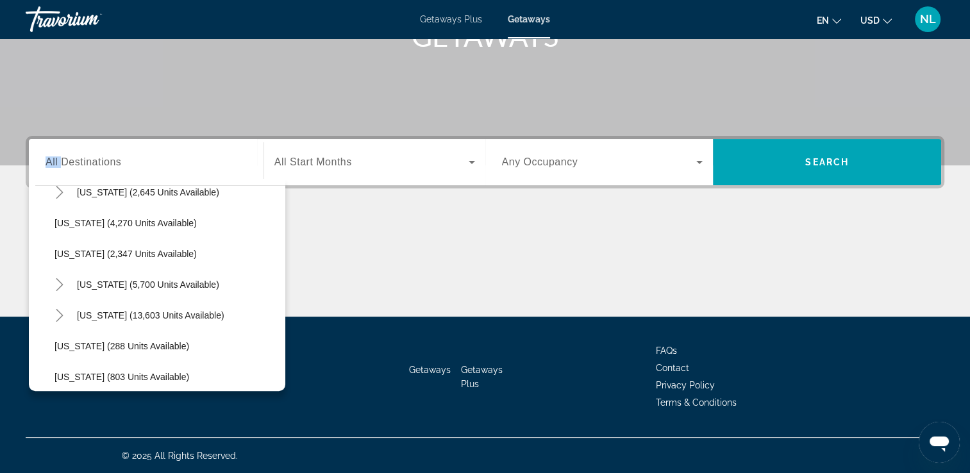
scroll to position [1031, 0]
click at [55, 280] on icon "Toggle New York (5,700 units available)" at bounding box center [59, 284] width 13 height 13
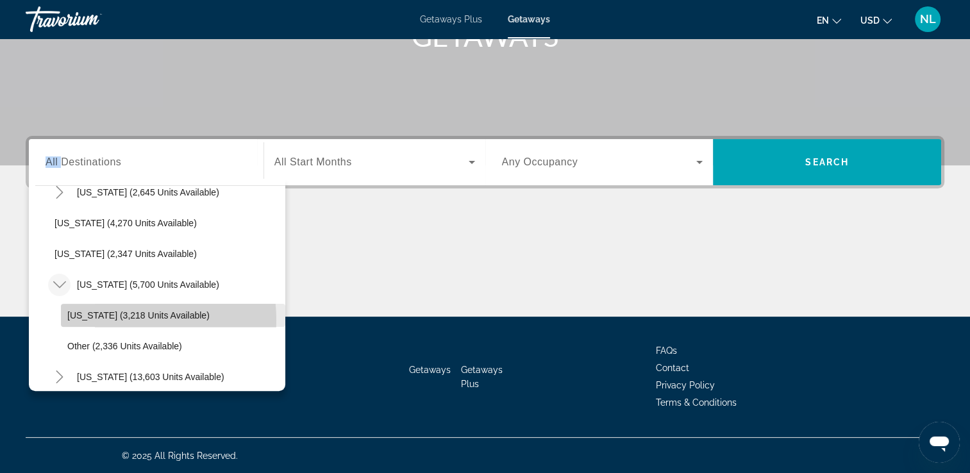
click at [104, 320] on span "Search widget" at bounding box center [173, 315] width 224 height 31
type input "**********"
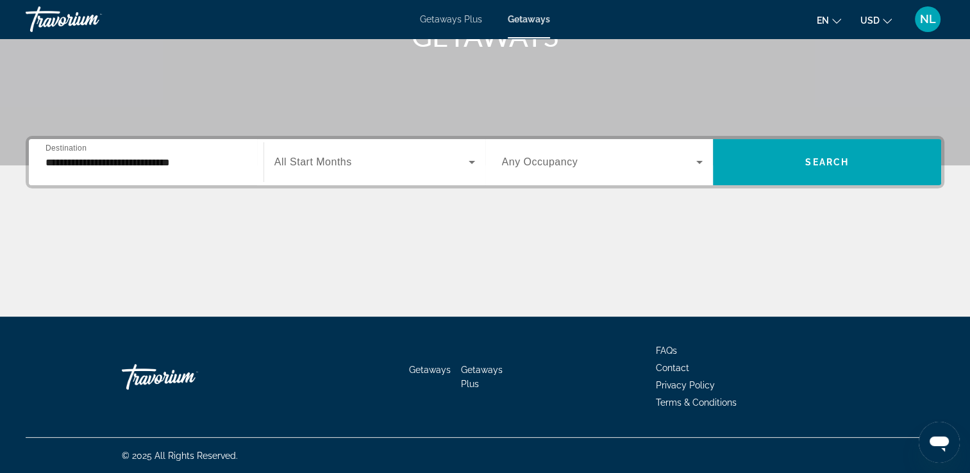
click at [416, 149] on div "Search widget" at bounding box center [374, 162] width 201 height 36
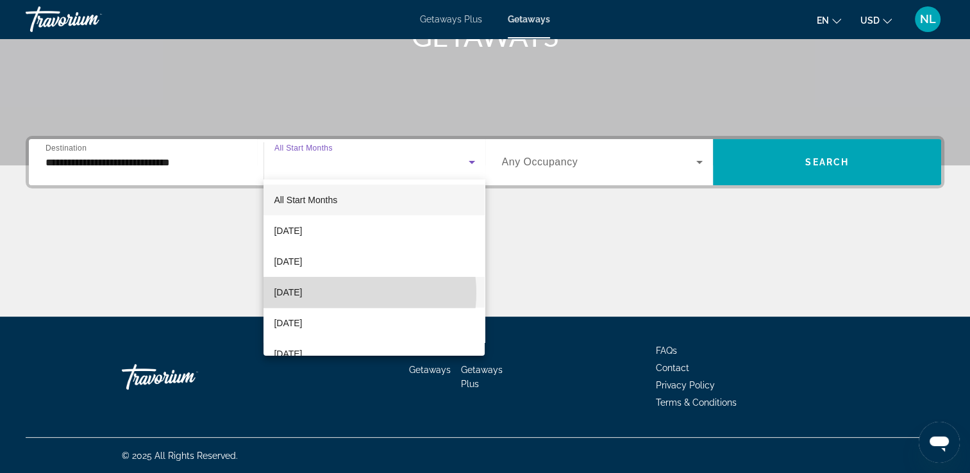
click at [343, 293] on mat-option "[DATE]" at bounding box center [374, 292] width 221 height 31
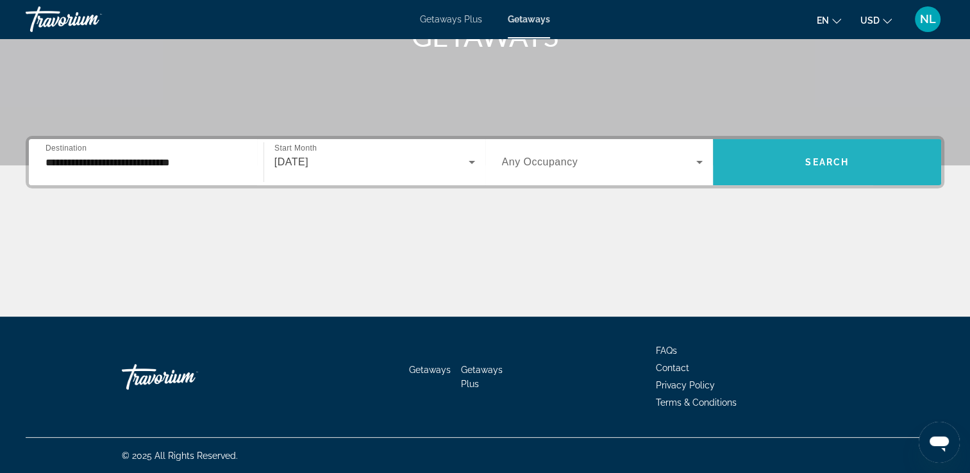
click at [885, 174] on span "Search widget" at bounding box center [827, 162] width 228 height 31
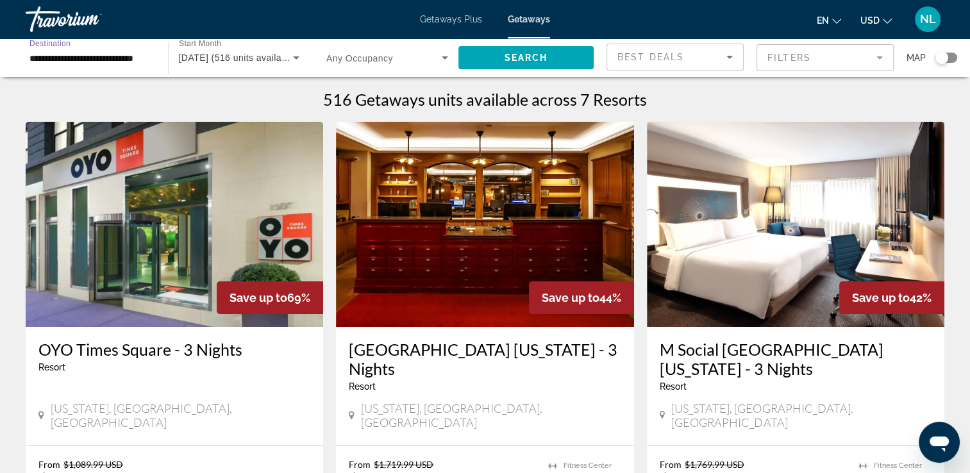
click at [136, 56] on input "**********" at bounding box center [90, 58] width 122 height 15
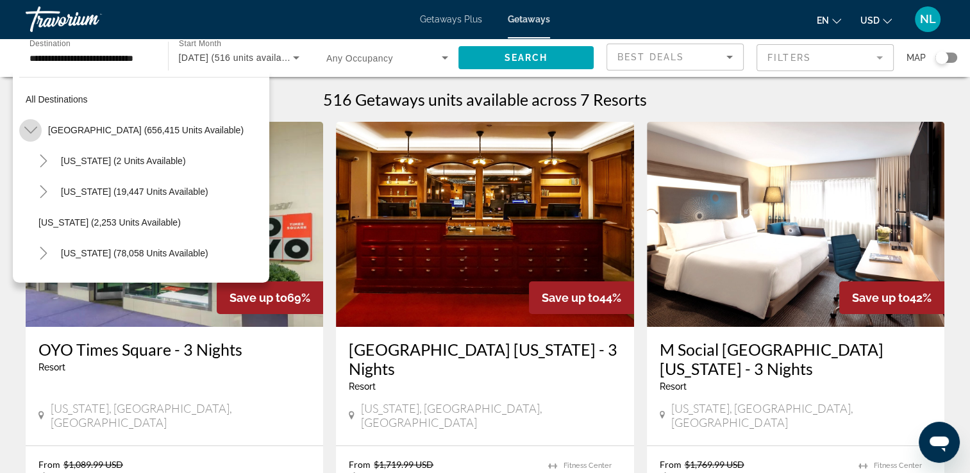
click at [33, 130] on icon "Toggle United States (656,415 units available)" at bounding box center [30, 130] width 13 height 7
click at [31, 135] on icon "Toggle United States (656,415 units available)" at bounding box center [30, 130] width 13 height 13
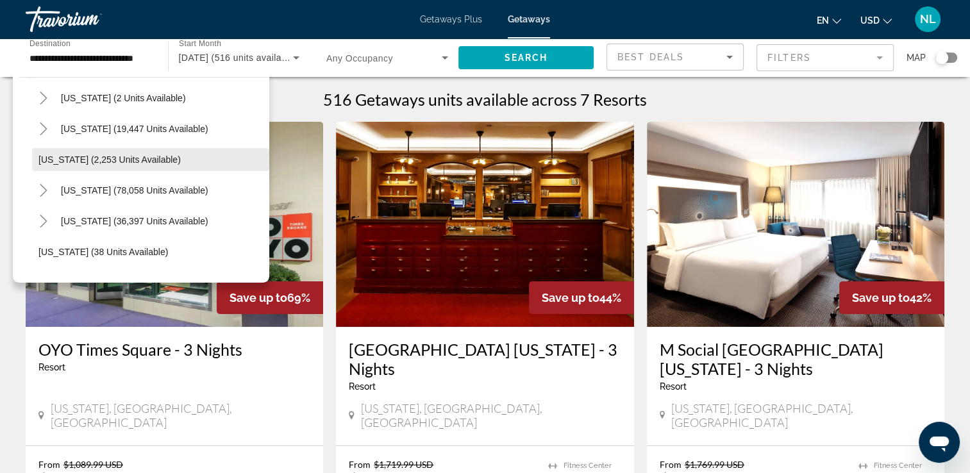
scroll to position [71, 0]
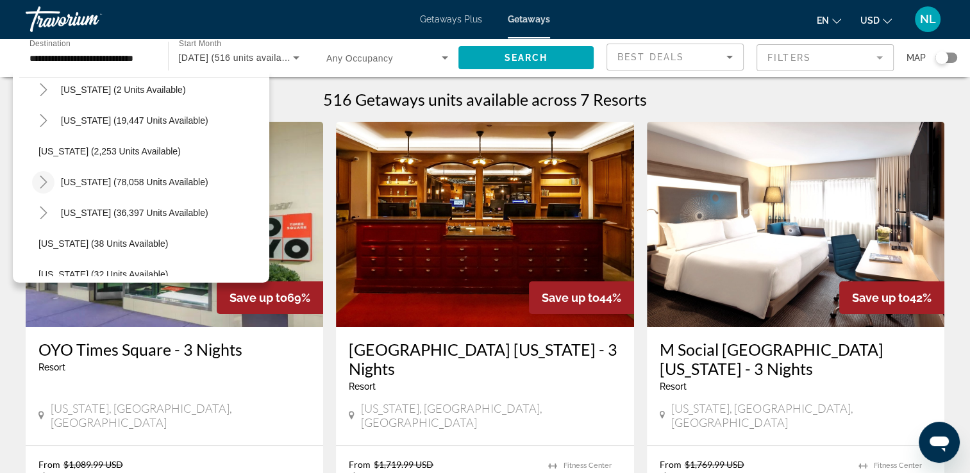
drag, startPoint x: 77, startPoint y: 230, endPoint x: 45, endPoint y: 183, distance: 57.3
click at [45, 183] on icon "Toggle California (78,058 units available)" at bounding box center [43, 182] width 7 height 13
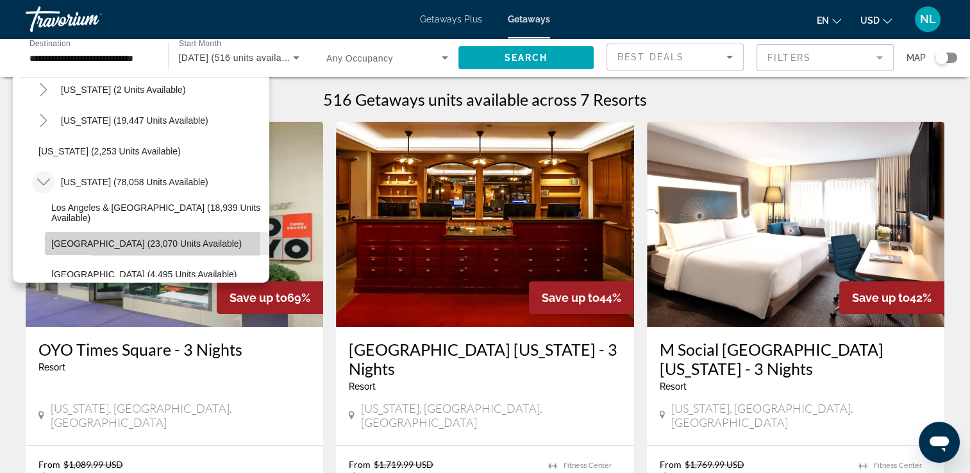
click at [94, 242] on span "[GEOGRAPHIC_DATA] (23,070 units available)" at bounding box center [146, 244] width 190 height 10
type input "**********"
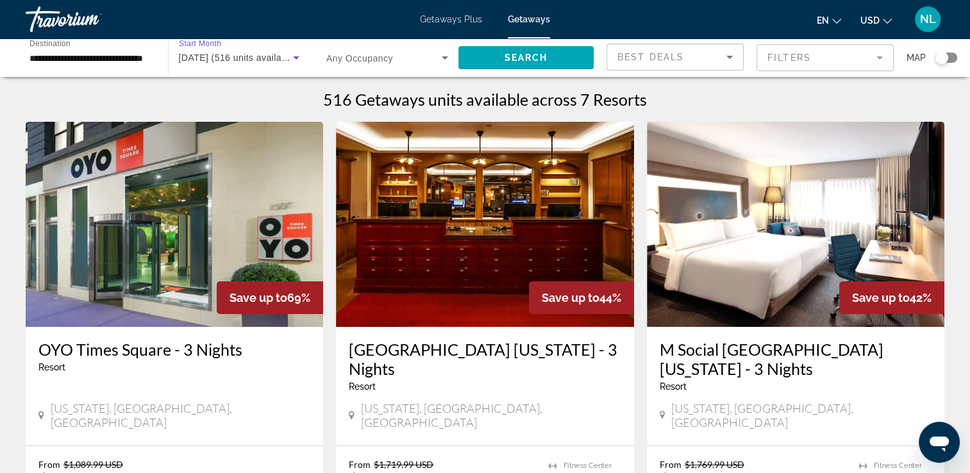
click at [294, 52] on icon "Search widget" at bounding box center [296, 57] width 15 height 15
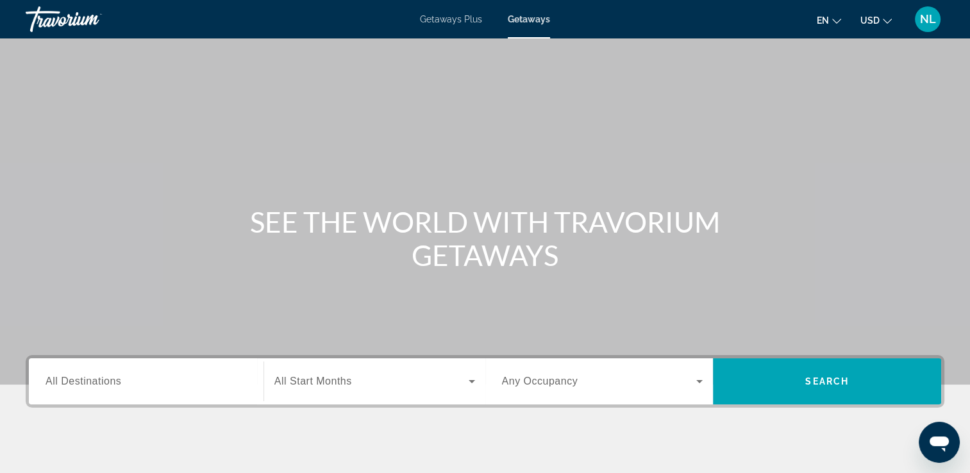
click at [80, 391] on div "Search widget" at bounding box center [146, 382] width 201 height 37
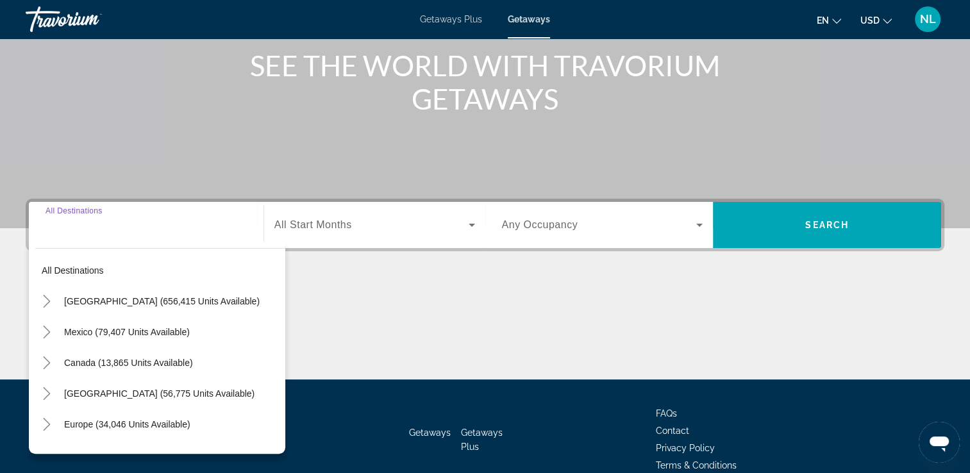
scroll to position [219, 0]
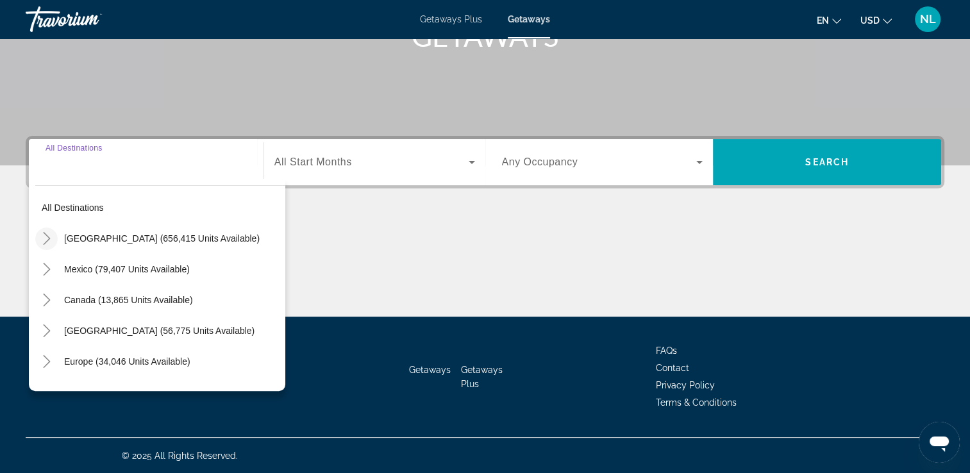
click at [49, 242] on icon "Toggle United States (656,415 units available)" at bounding box center [46, 238] width 13 height 13
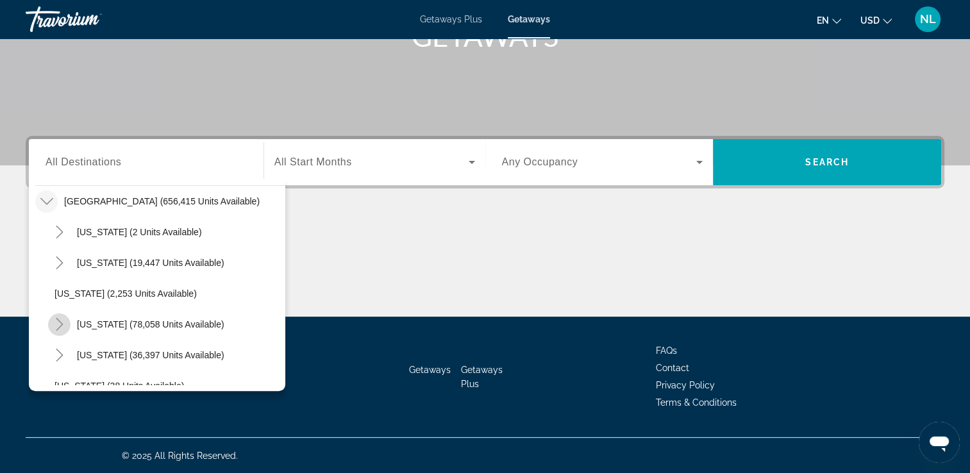
click at [59, 332] on mat-icon "Toggle California (78,058 units available)" at bounding box center [59, 325] width 22 height 22
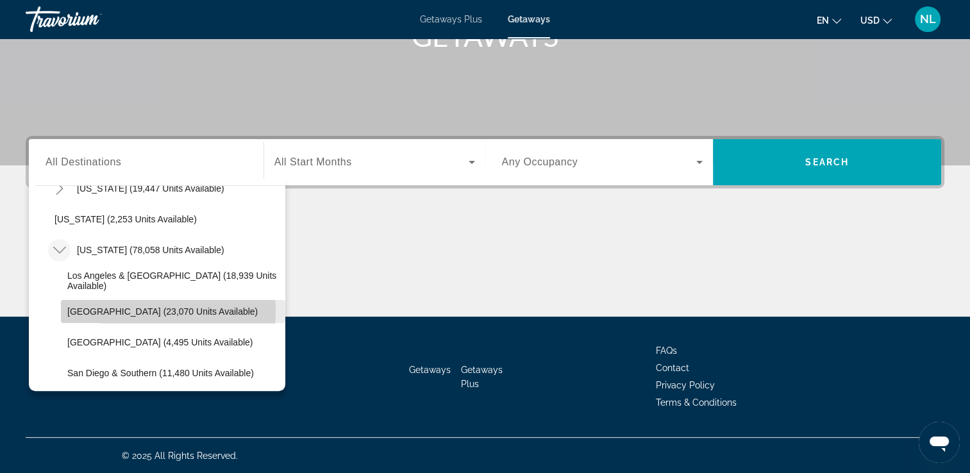
click at [106, 310] on span "[GEOGRAPHIC_DATA] (23,070 units available)" at bounding box center [162, 312] width 190 height 10
type input "**********"
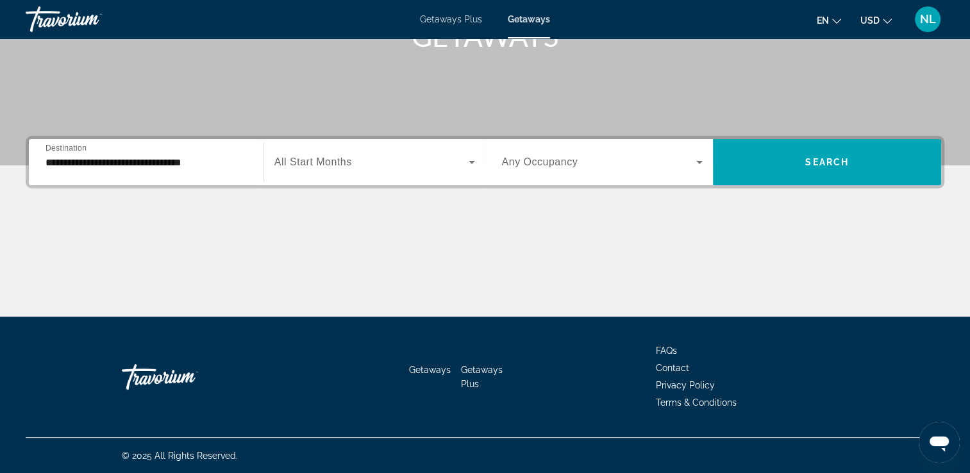
click at [373, 150] on div "Search widget" at bounding box center [374, 162] width 201 height 36
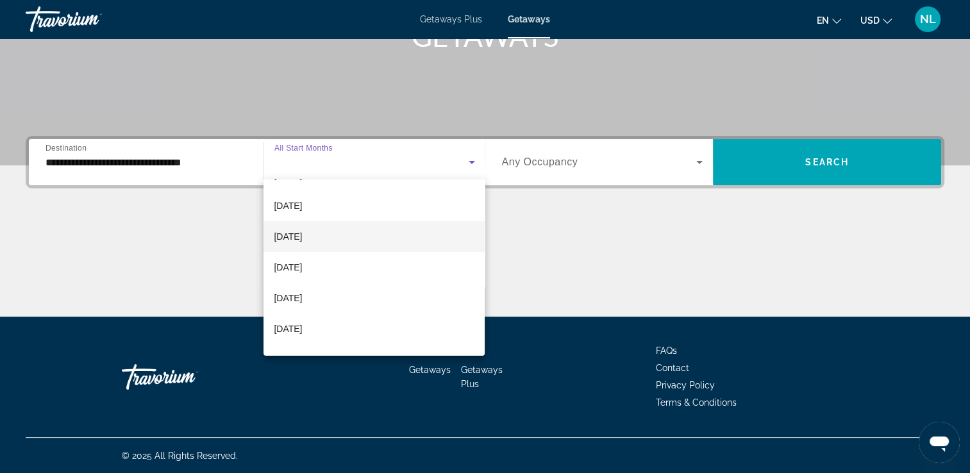
scroll to position [56, 0]
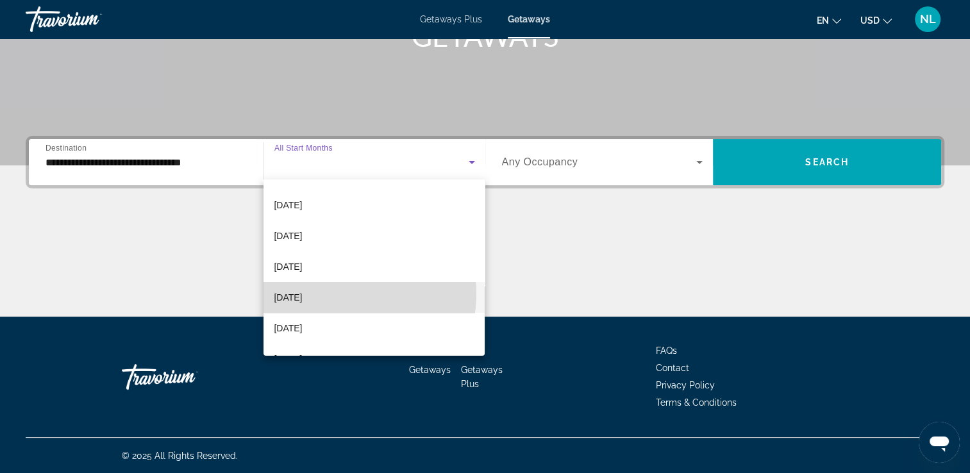
click at [302, 293] on span "[DATE]" at bounding box center [288, 297] width 28 height 15
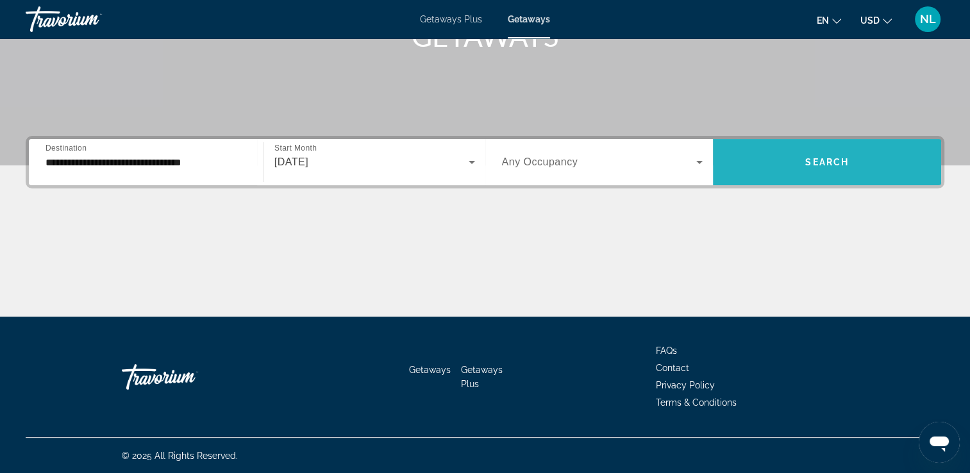
click at [787, 172] on span "Search widget" at bounding box center [827, 162] width 228 height 31
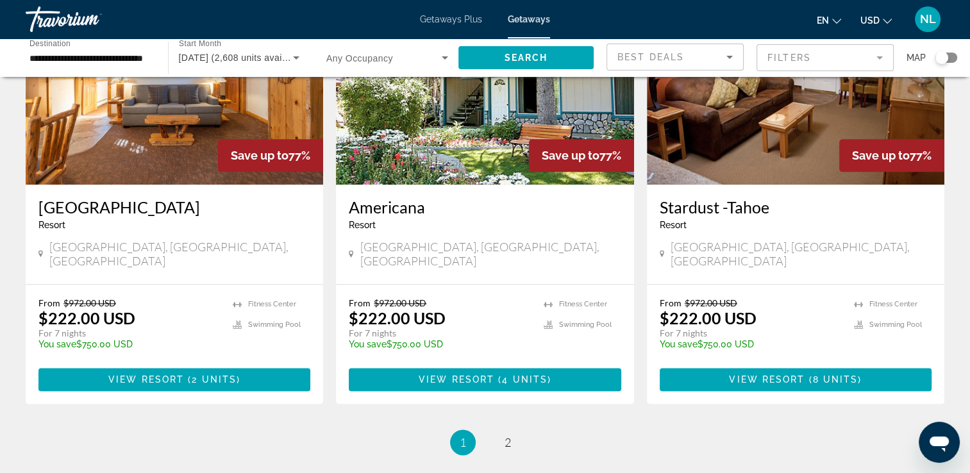
scroll to position [1658, 0]
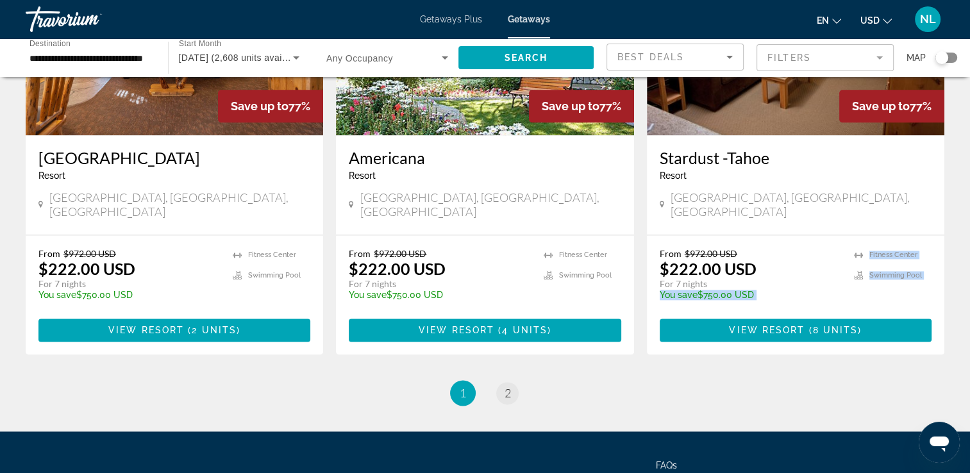
drag, startPoint x: 787, startPoint y: 172, endPoint x: 510, endPoint y: 270, distance: 293.7
click at [510, 382] on link "page 2" at bounding box center [507, 393] width 22 height 22
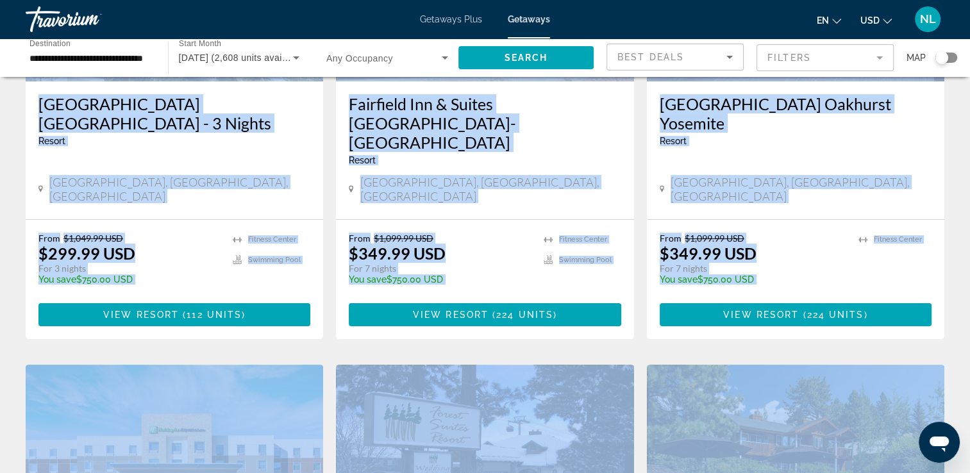
scroll to position [245, 0]
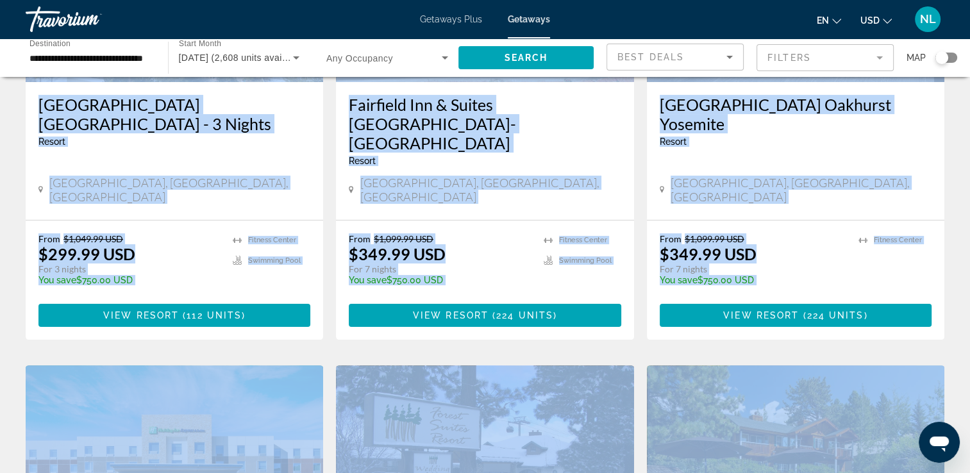
click at [639, 296] on app-weeks-search-item "Save up to 68% Fairfield Inn & Suites Oakhurst-Yosemite Resort - This is an adu…" at bounding box center [485, 108] width 310 height 463
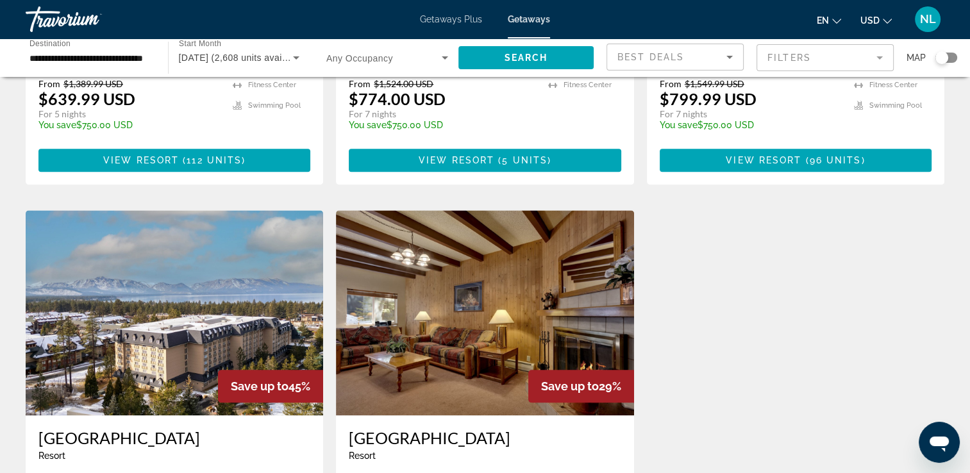
scroll to position [1359, 0]
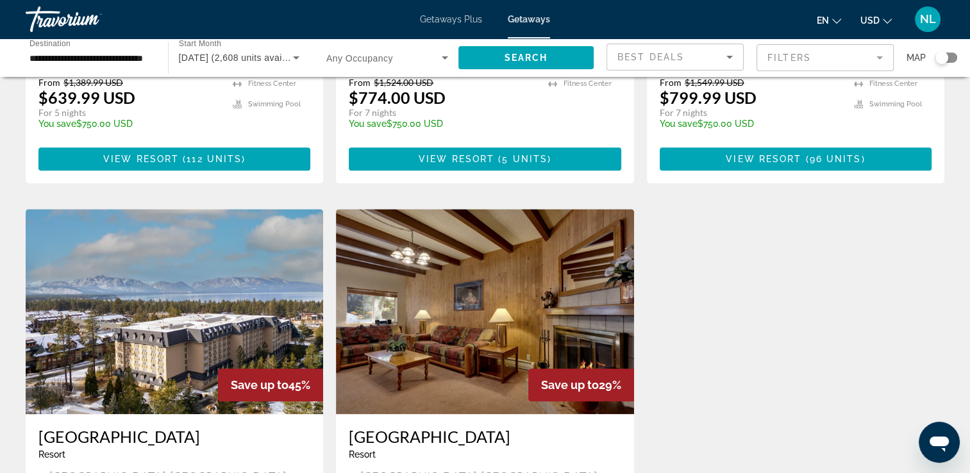
click at [639, 296] on app-weeks-search-item "Save up to 29% Heavenly Valley Townhouses Resort - This is an adults only resor…" at bounding box center [485, 421] width 310 height 424
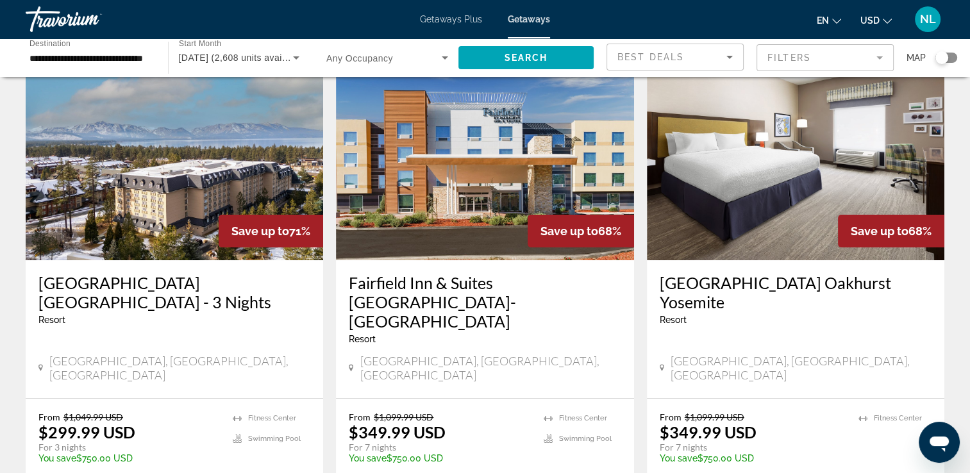
scroll to position [69, 0]
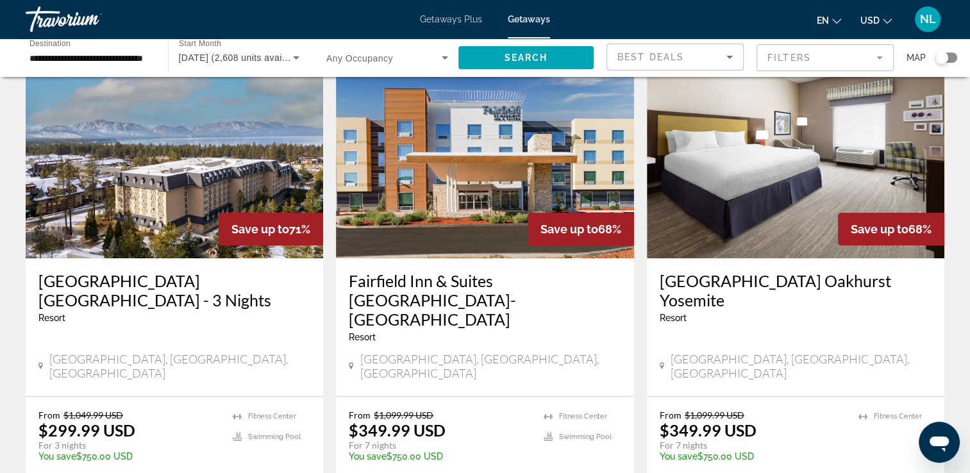
click at [762, 189] on img "Main content" at bounding box center [796, 155] width 298 height 205
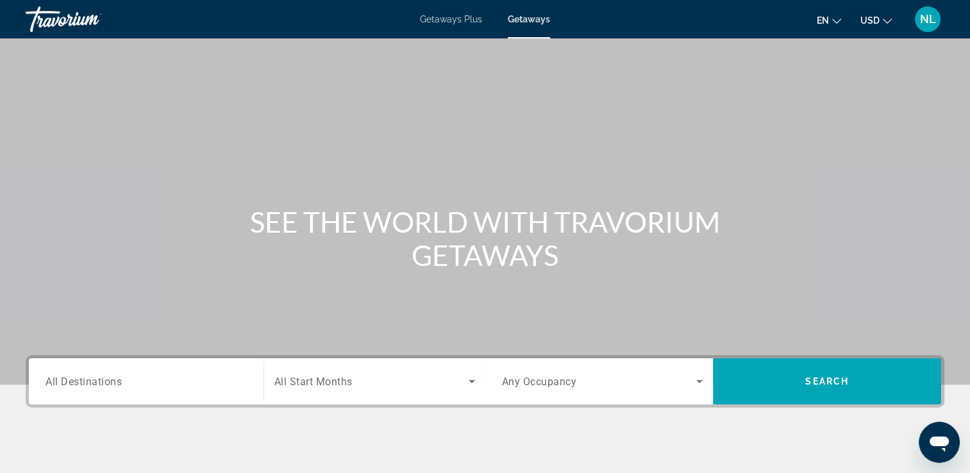
click at [99, 378] on span "All Destinations" at bounding box center [84, 381] width 76 height 12
click at [99, 378] on input "Destination All Destinations" at bounding box center [146, 381] width 201 height 15
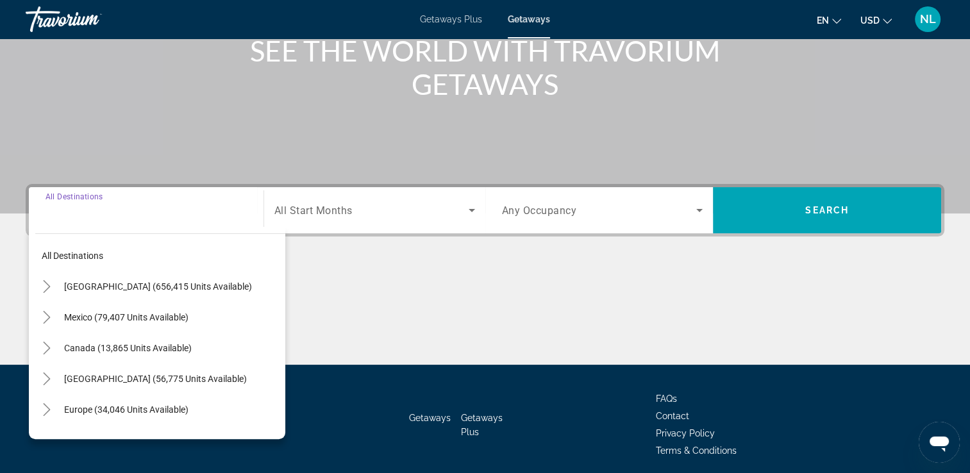
scroll to position [219, 0]
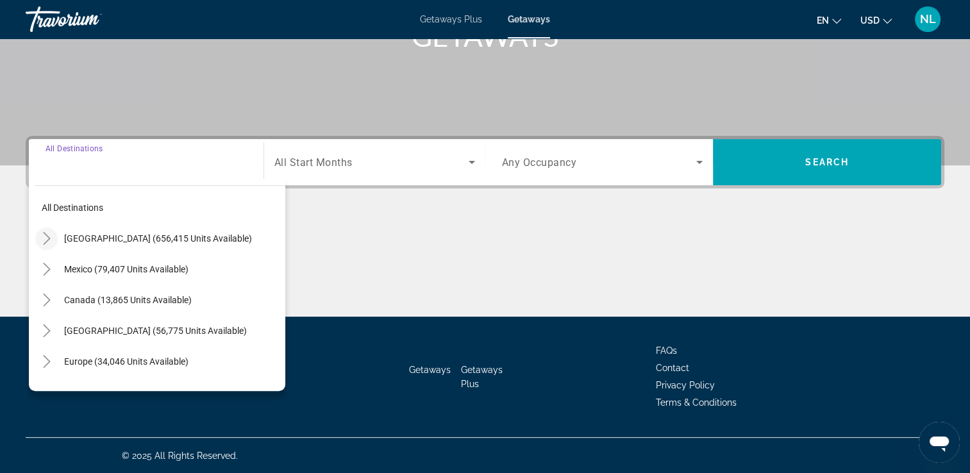
click at [51, 241] on icon "Toggle United States (656,415 units available)" at bounding box center [46, 238] width 13 height 13
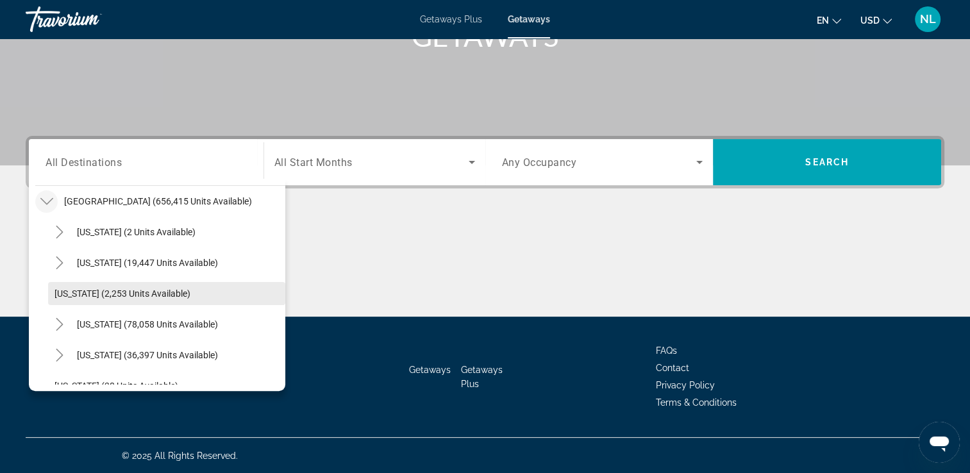
scroll to position [69, 0]
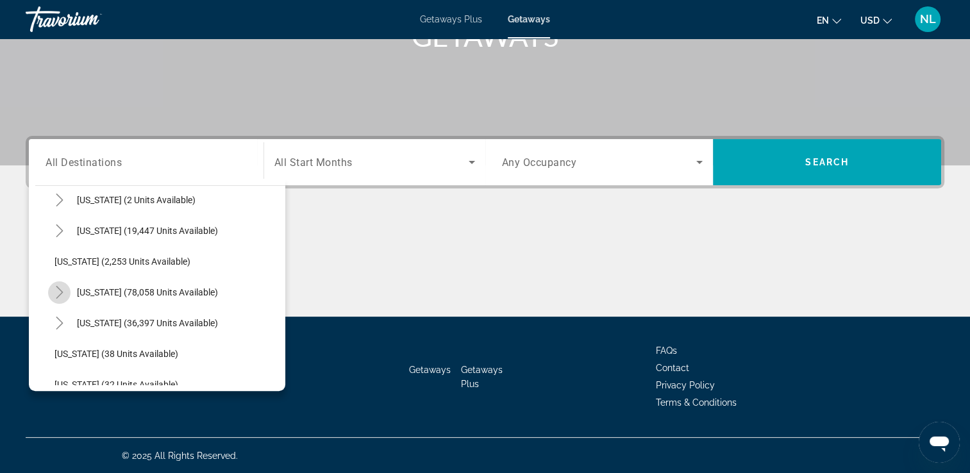
click at [53, 294] on icon "Toggle California (78,058 units available)" at bounding box center [59, 292] width 13 height 13
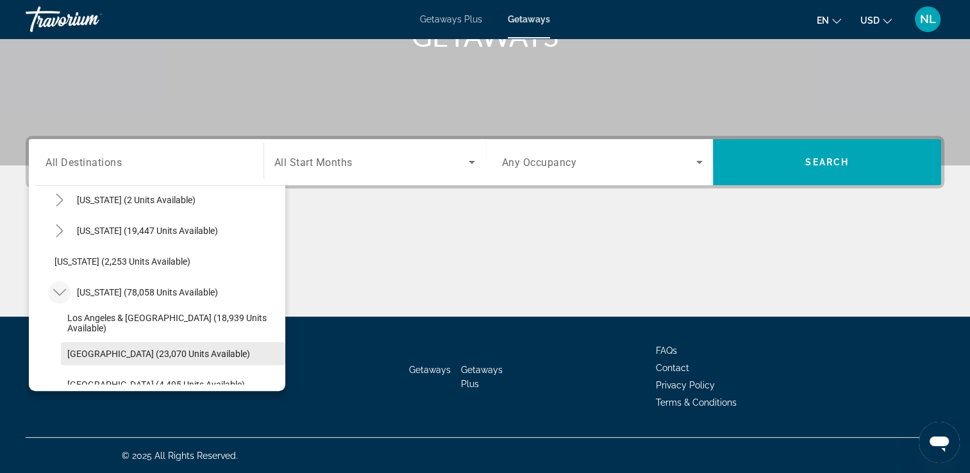
scroll to position [113, 0]
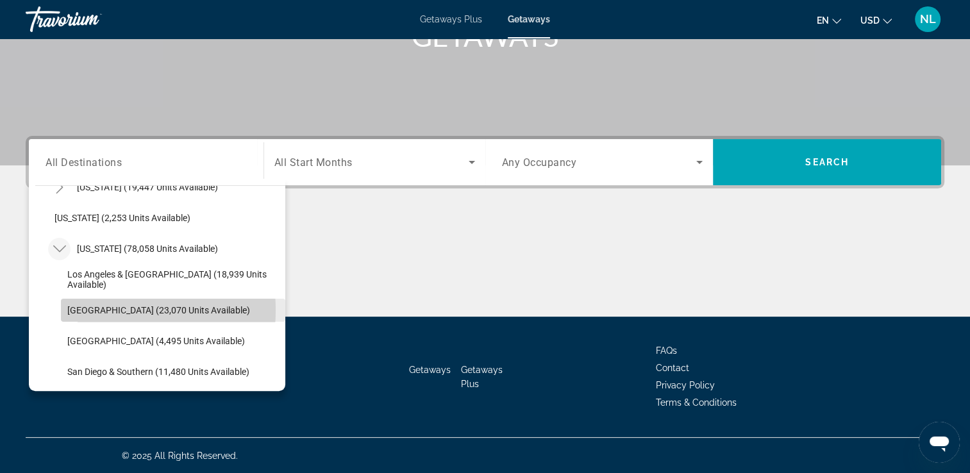
click at [95, 309] on span "[GEOGRAPHIC_DATA] (23,070 units available)" at bounding box center [158, 310] width 183 height 10
type input "**********"
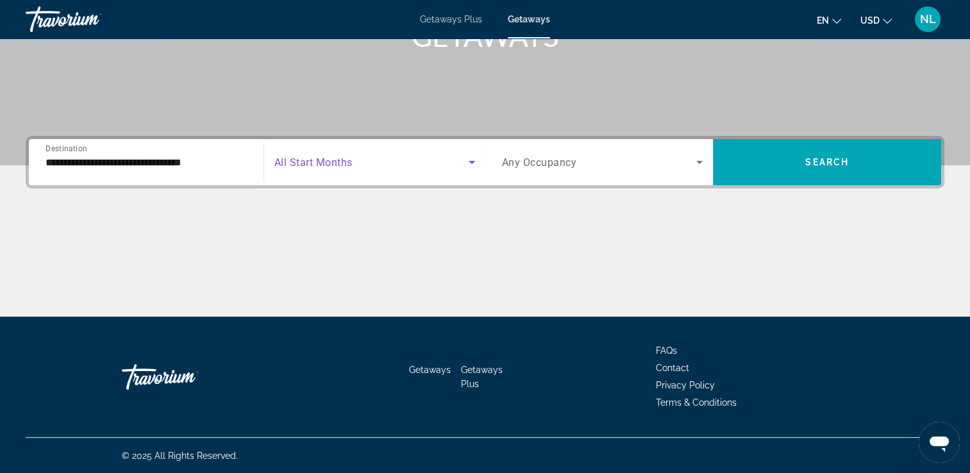
click at [421, 164] on span "Search widget" at bounding box center [371, 162] width 194 height 15
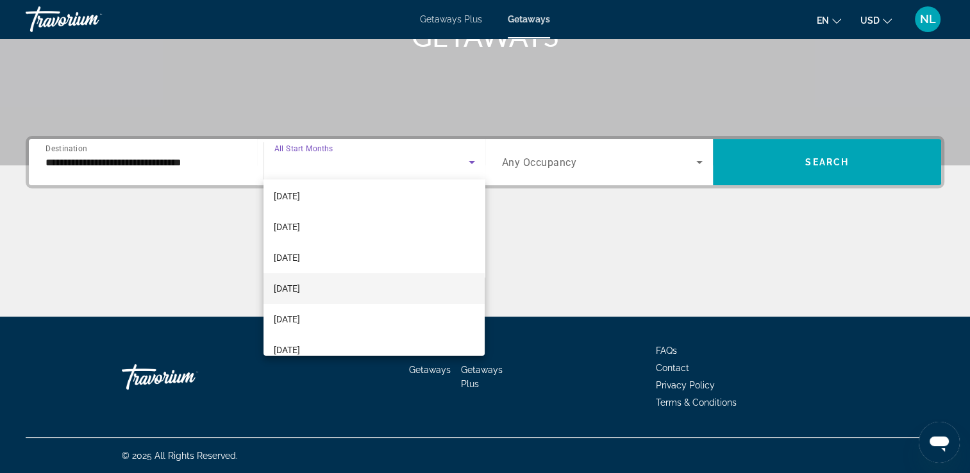
scroll to position [69, 0]
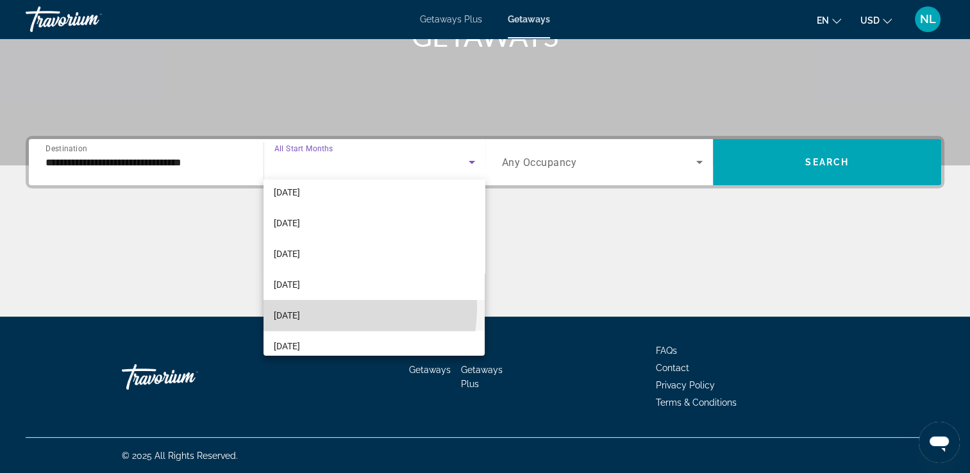
click at [309, 307] on mat-option "[DATE]" at bounding box center [374, 315] width 221 height 31
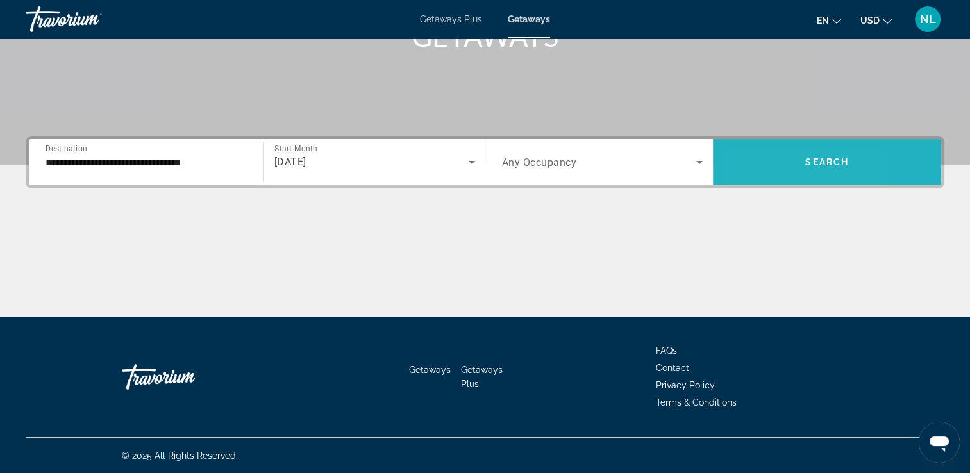
click at [753, 176] on span "Search widget" at bounding box center [827, 162] width 228 height 31
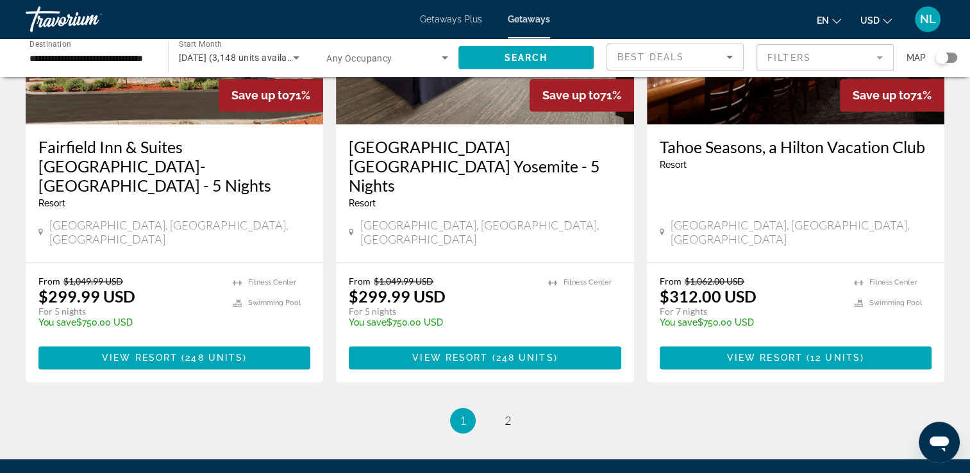
scroll to position [1629, 0]
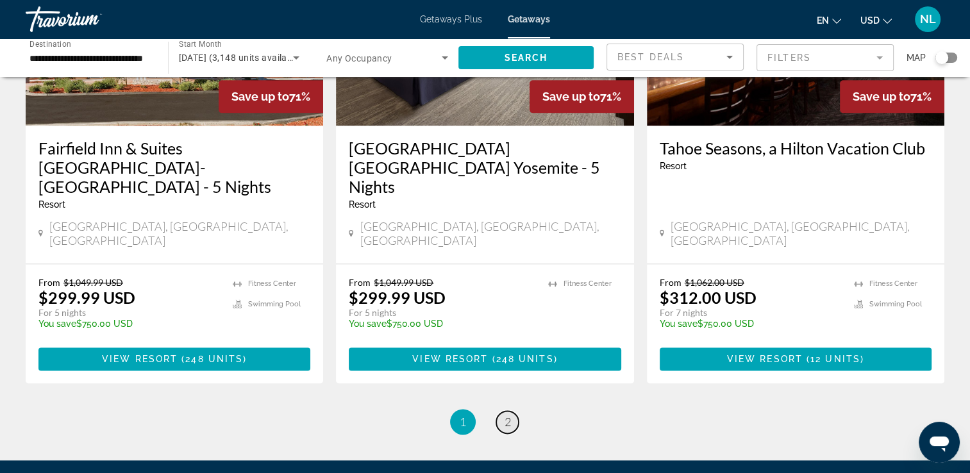
click at [510, 415] on span "2" at bounding box center [508, 422] width 6 height 14
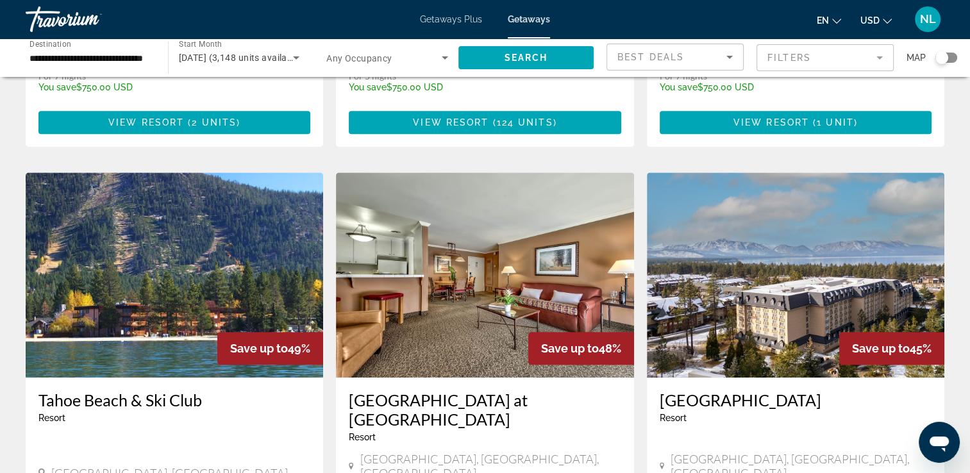
scroll to position [1677, 0]
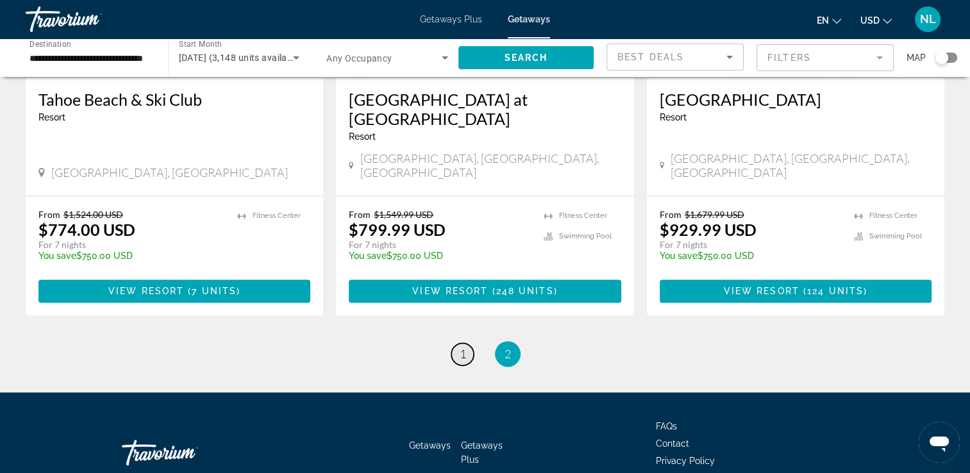
click at [464, 347] on span "1" at bounding box center [463, 354] width 6 height 14
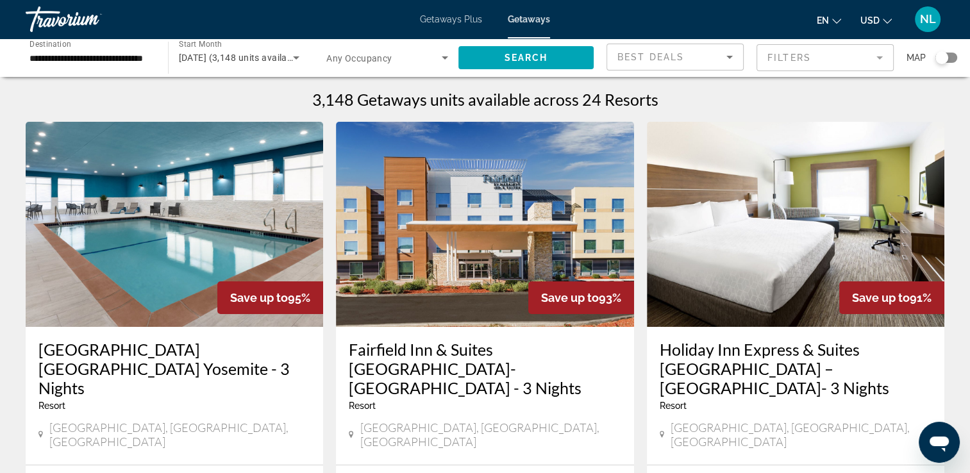
click at [142, 47] on div "**********" at bounding box center [90, 58] width 122 height 37
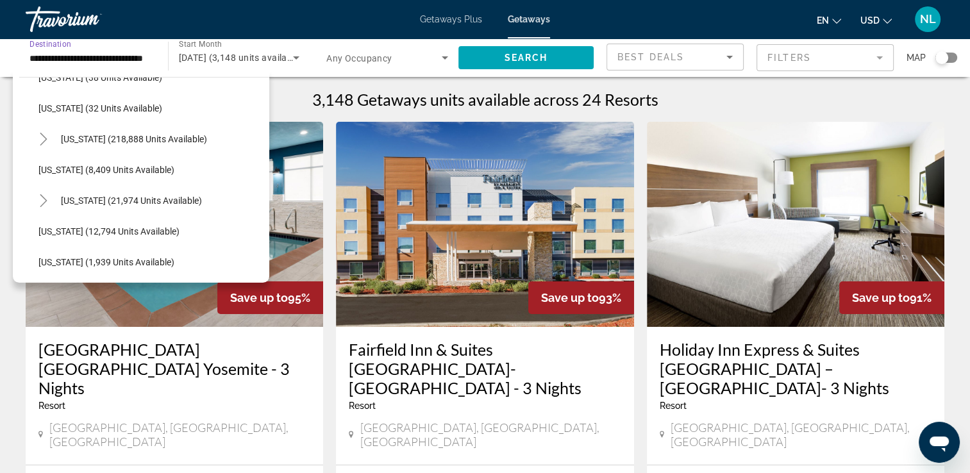
scroll to position [425, 0]
